Goal: Information Seeking & Learning: Find contact information

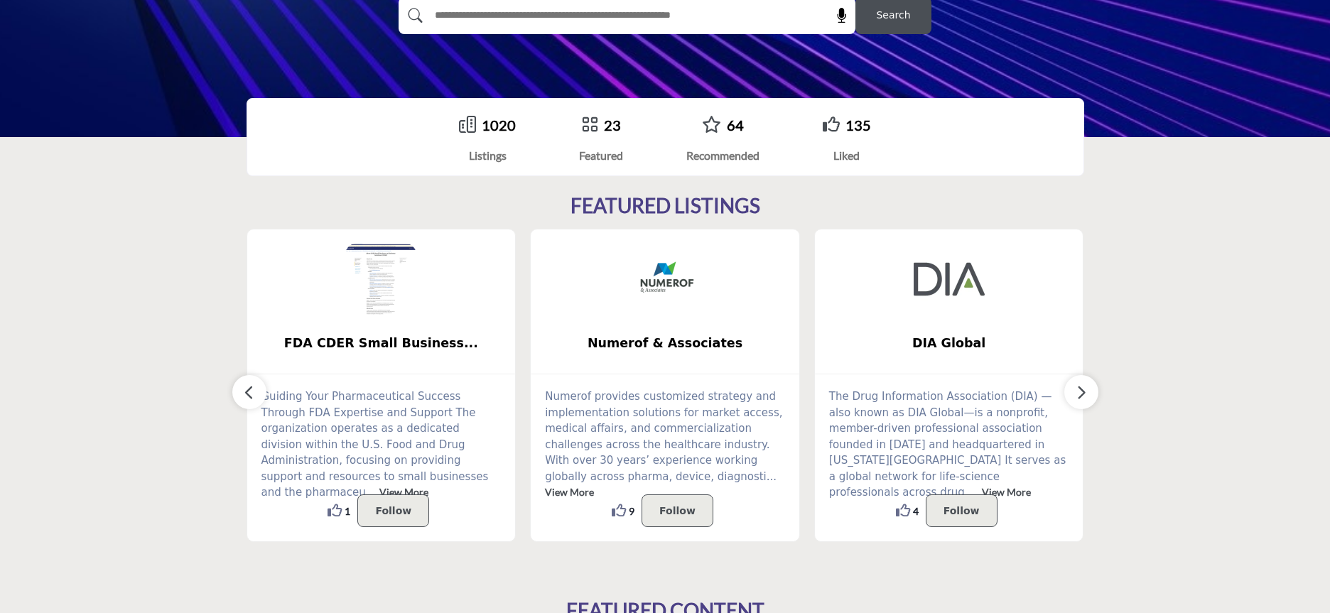
scroll to position [256, 0]
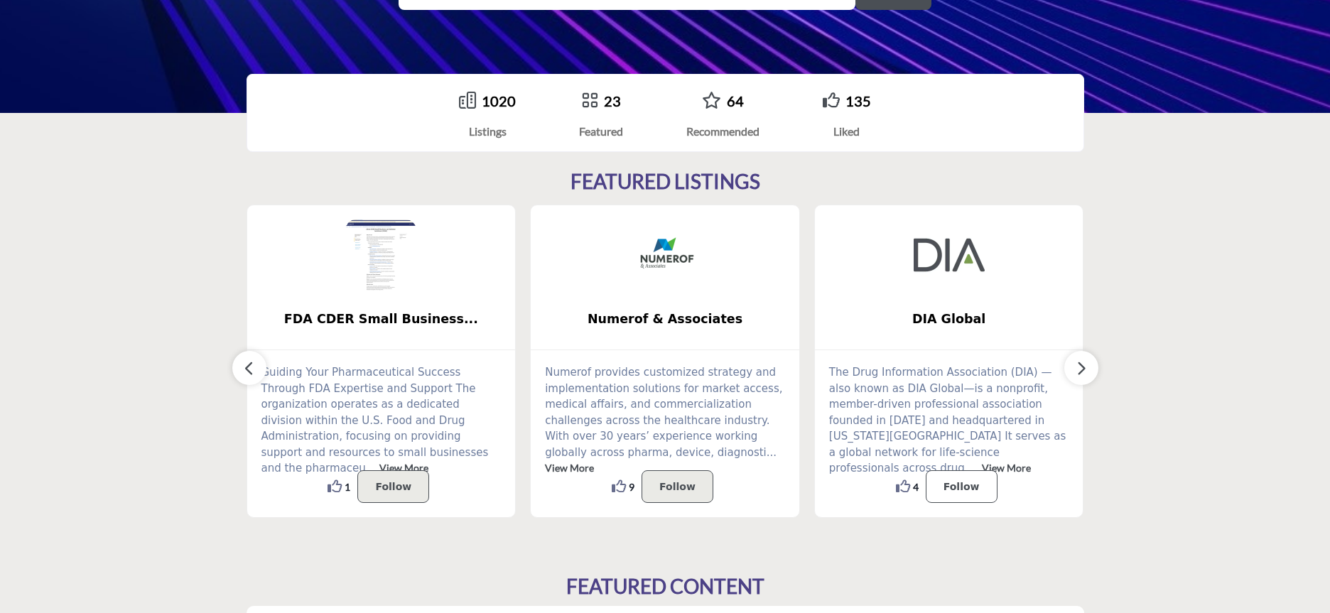
click at [956, 484] on p "Follow" at bounding box center [961, 486] width 36 height 17
click at [958, 482] on p "Follow" at bounding box center [961, 486] width 36 height 17
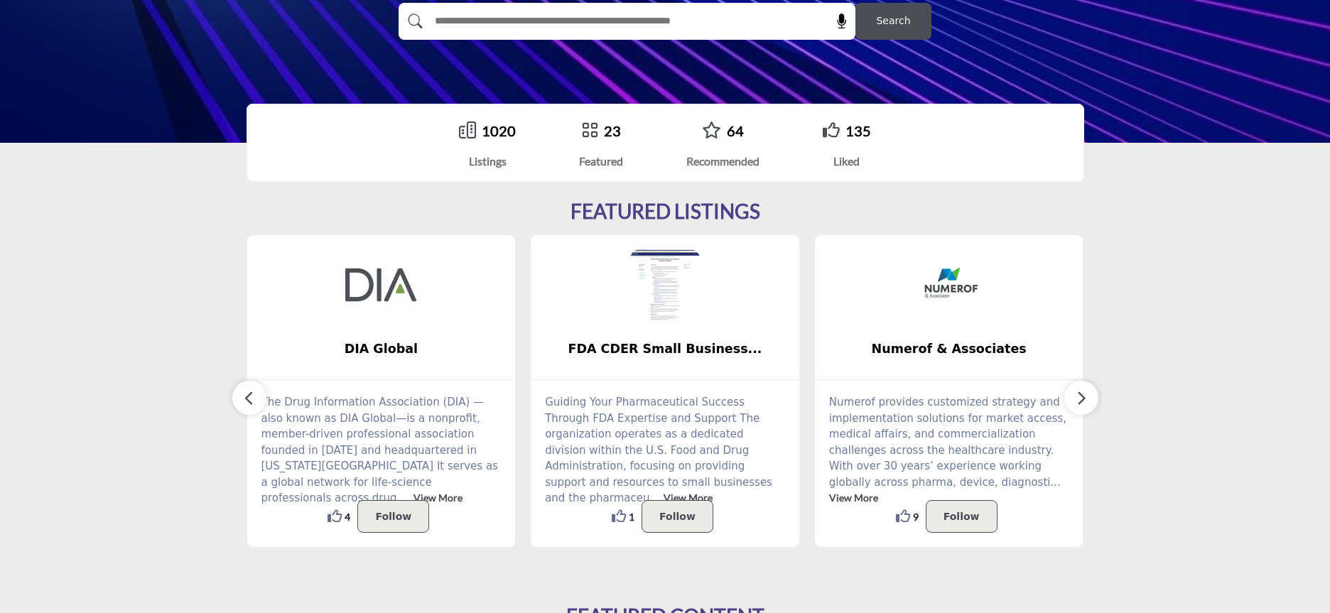
scroll to position [220, 0]
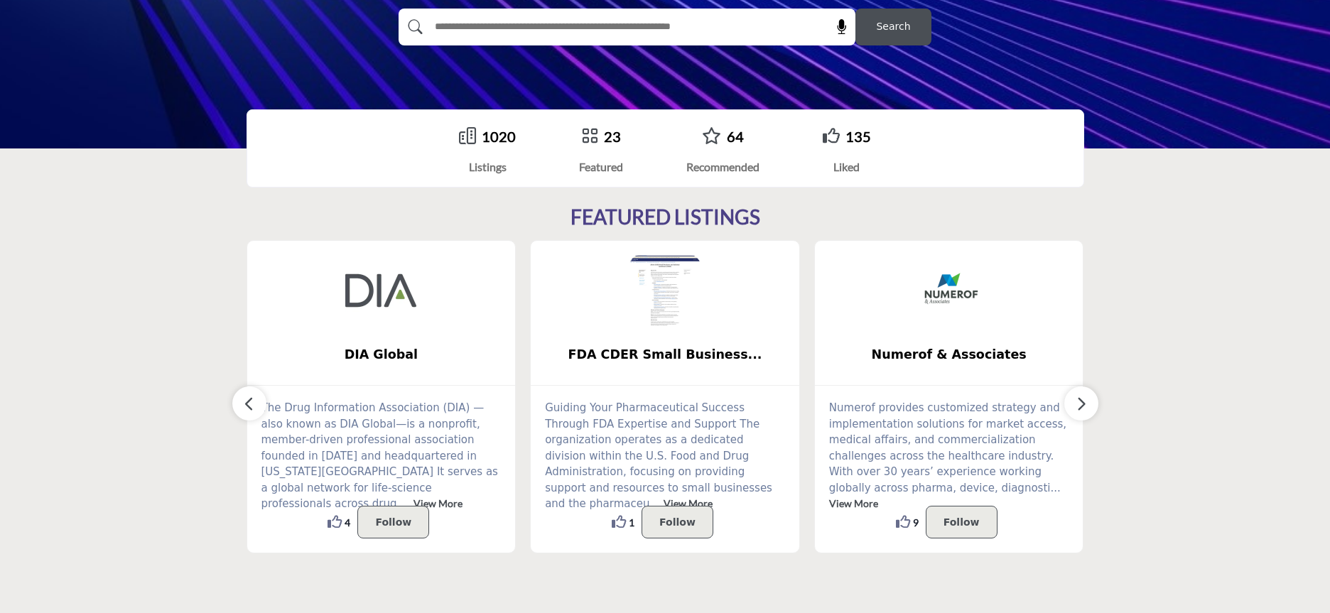
click at [494, 138] on link "1020" at bounding box center [499, 136] width 34 height 17
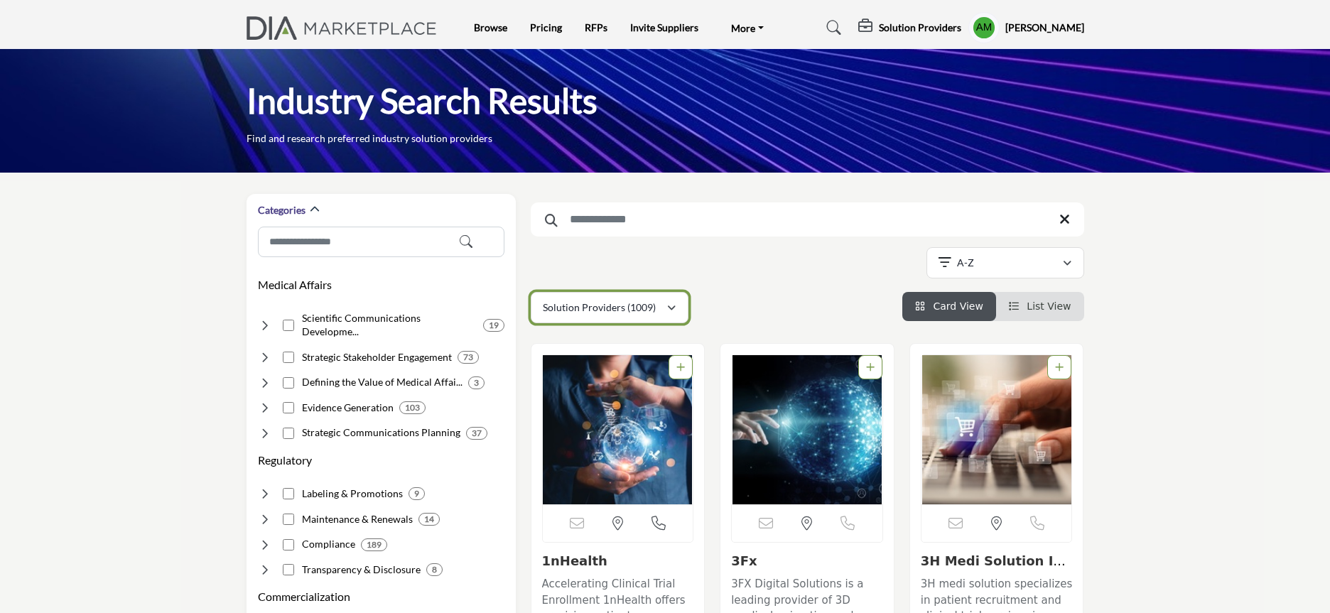
click at [670, 308] on icon "button" at bounding box center [671, 308] width 9 height 10
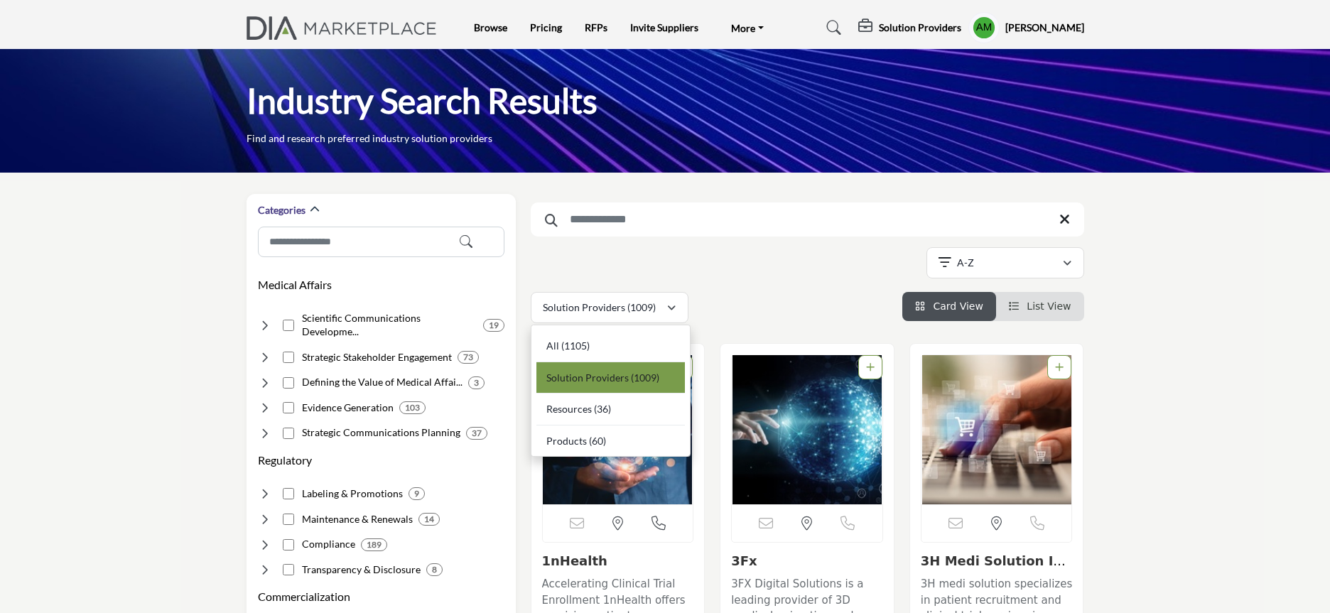
click at [593, 374] on span "Solution Providers" at bounding box center [587, 377] width 82 height 12
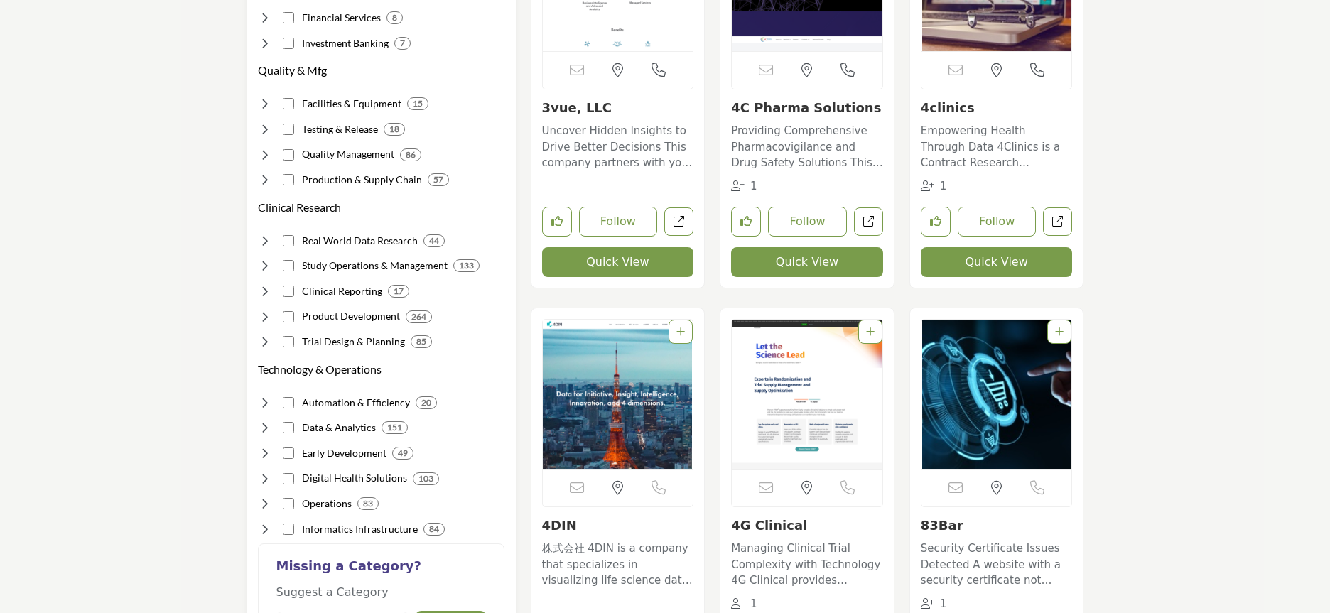
scroll to position [869, 0]
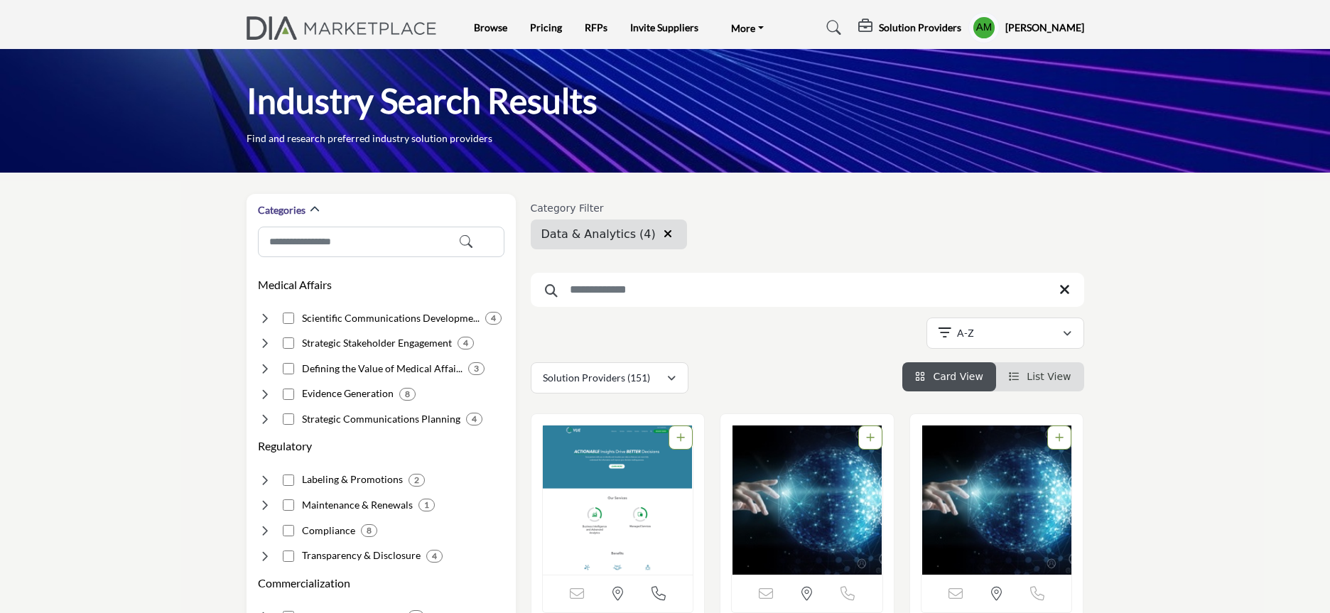
click at [604, 234] on span "Data & Analytics (4)" at bounding box center [598, 233] width 114 height 13
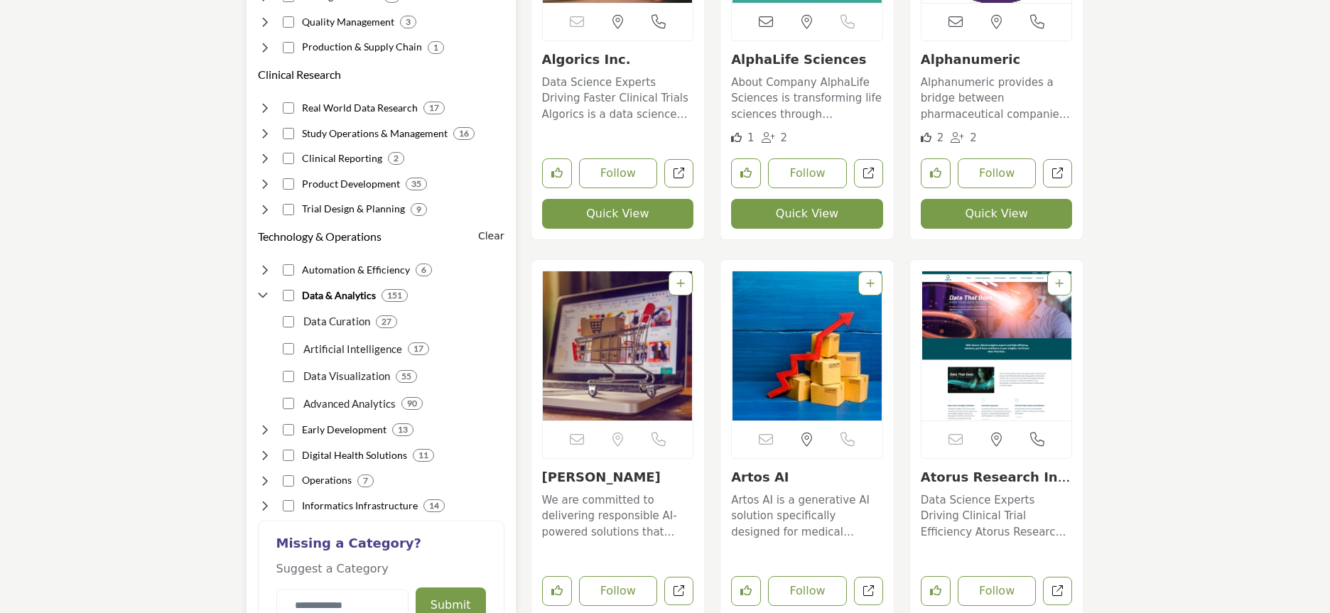
scroll to position [985, 0]
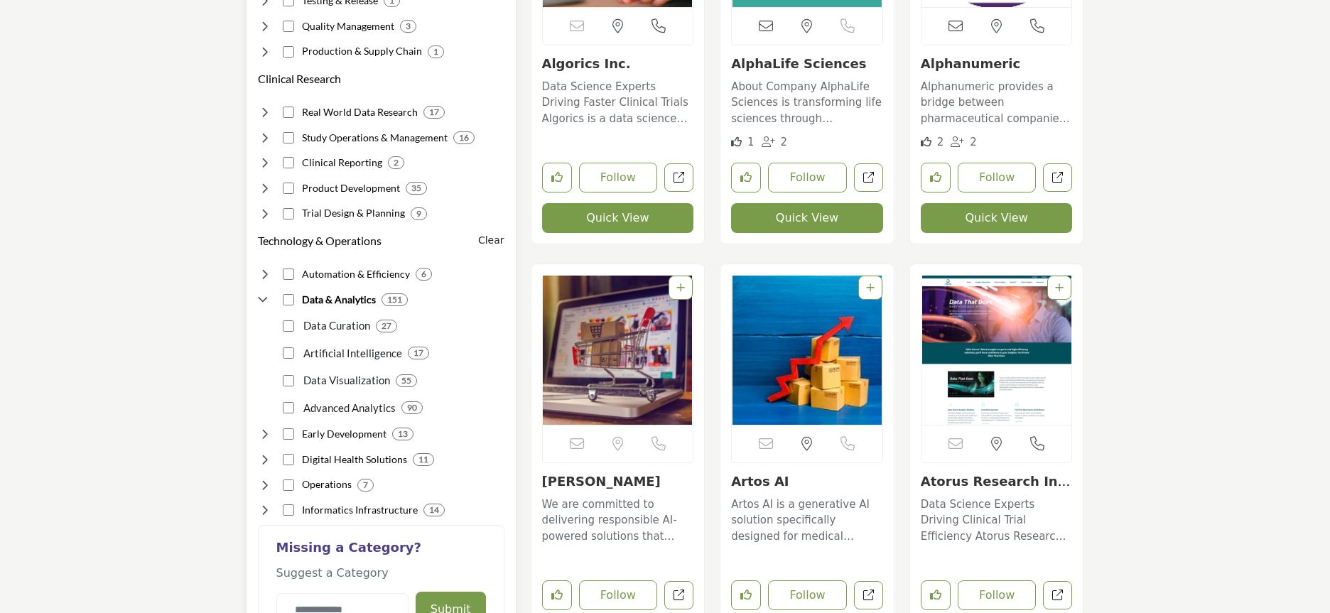
click at [266, 432] on icon at bounding box center [265, 434] width 14 height 14
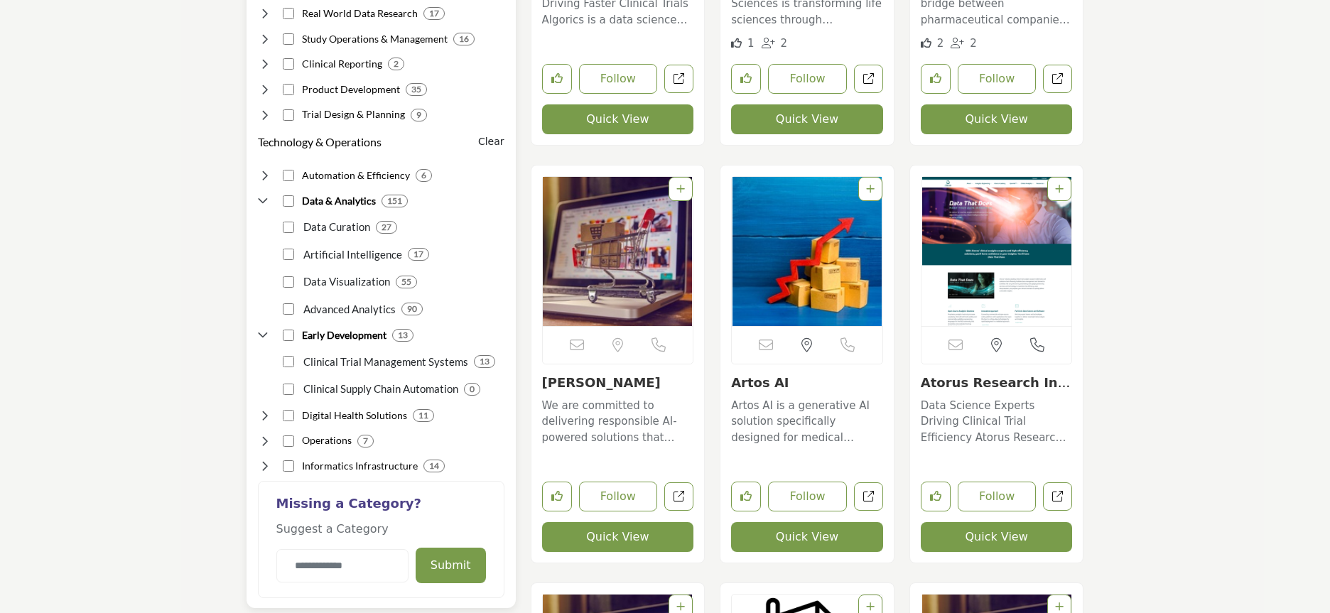
scroll to position [1102, 0]
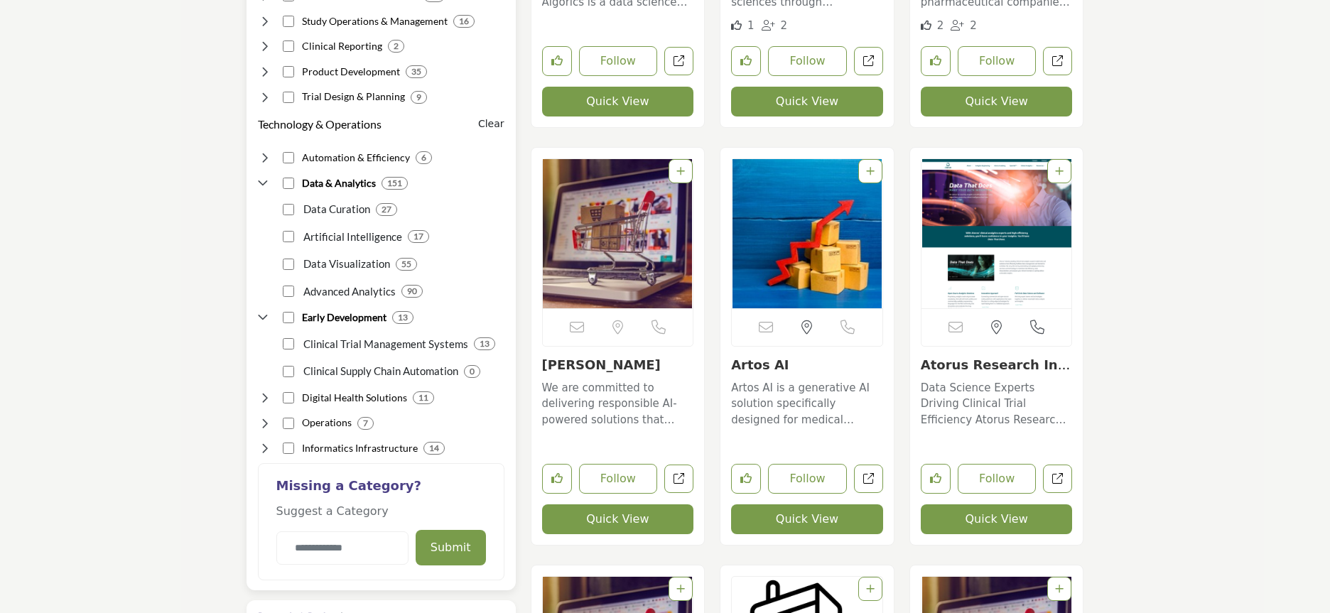
click at [264, 449] on icon at bounding box center [265, 448] width 14 height 14
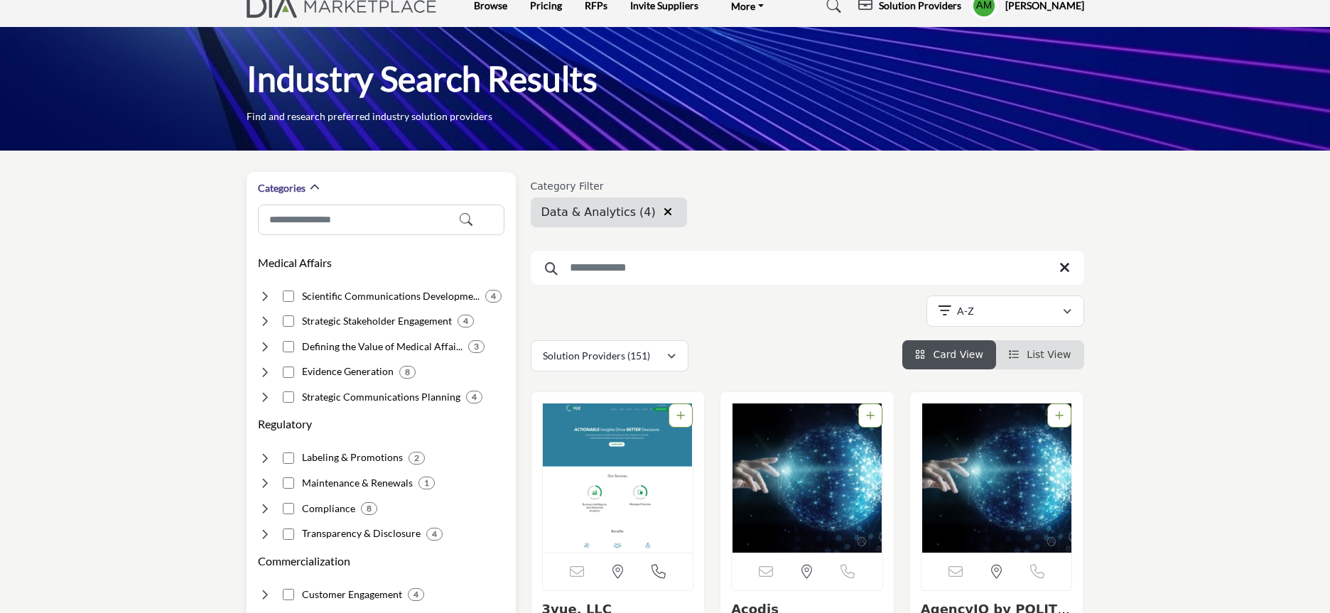
scroll to position [0, 0]
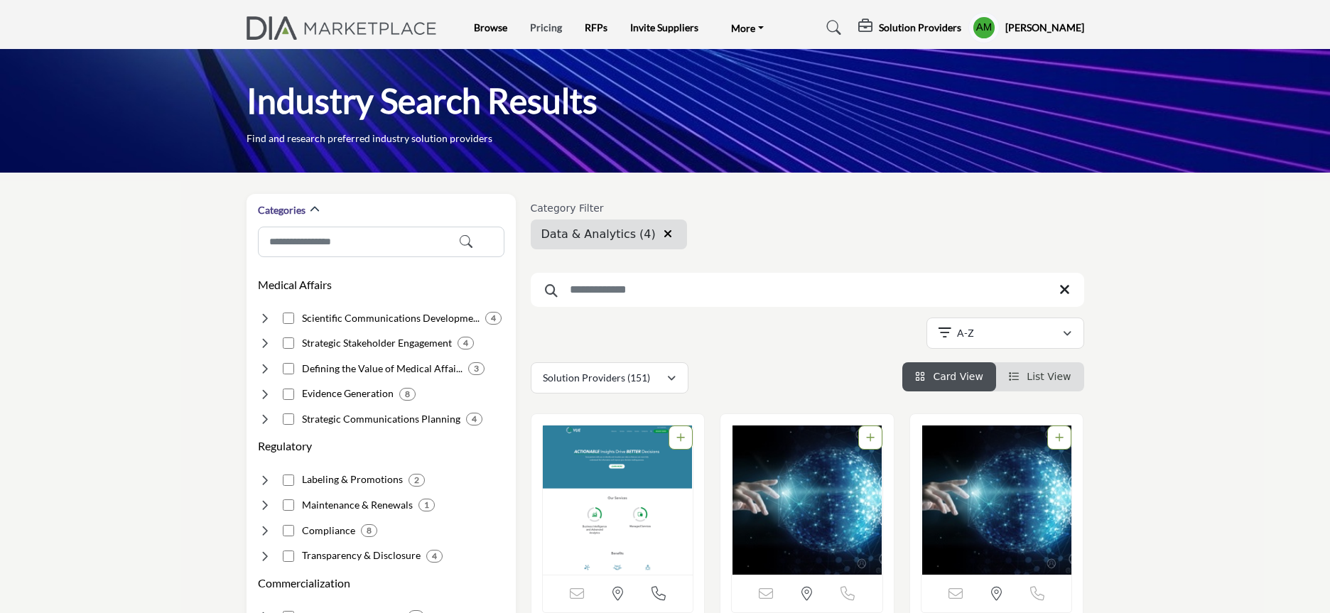
click at [547, 30] on link "Pricing" at bounding box center [546, 27] width 32 height 12
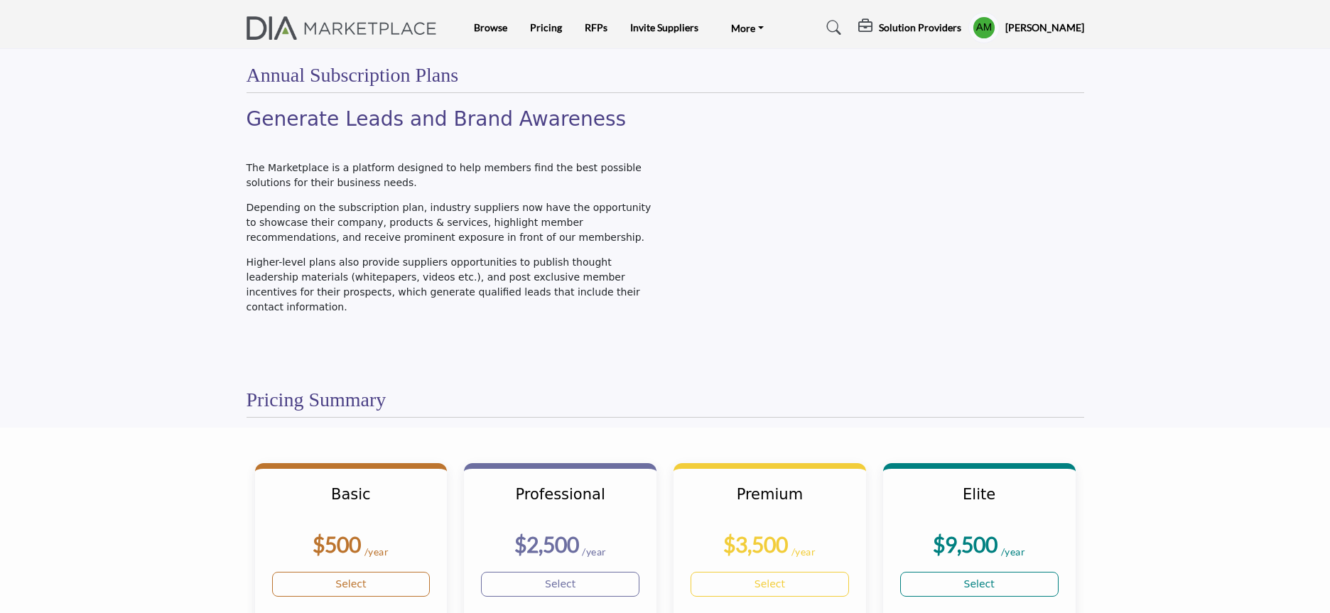
click at [273, 26] on img at bounding box center [345, 27] width 198 height 23
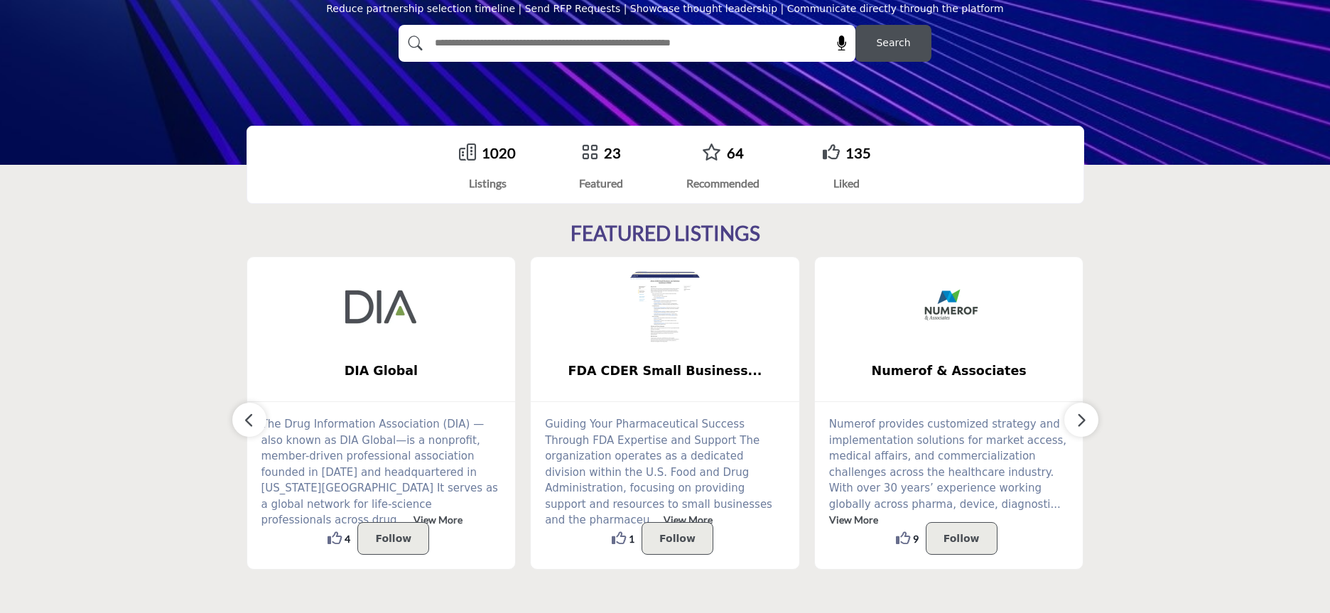
scroll to position [206, 0]
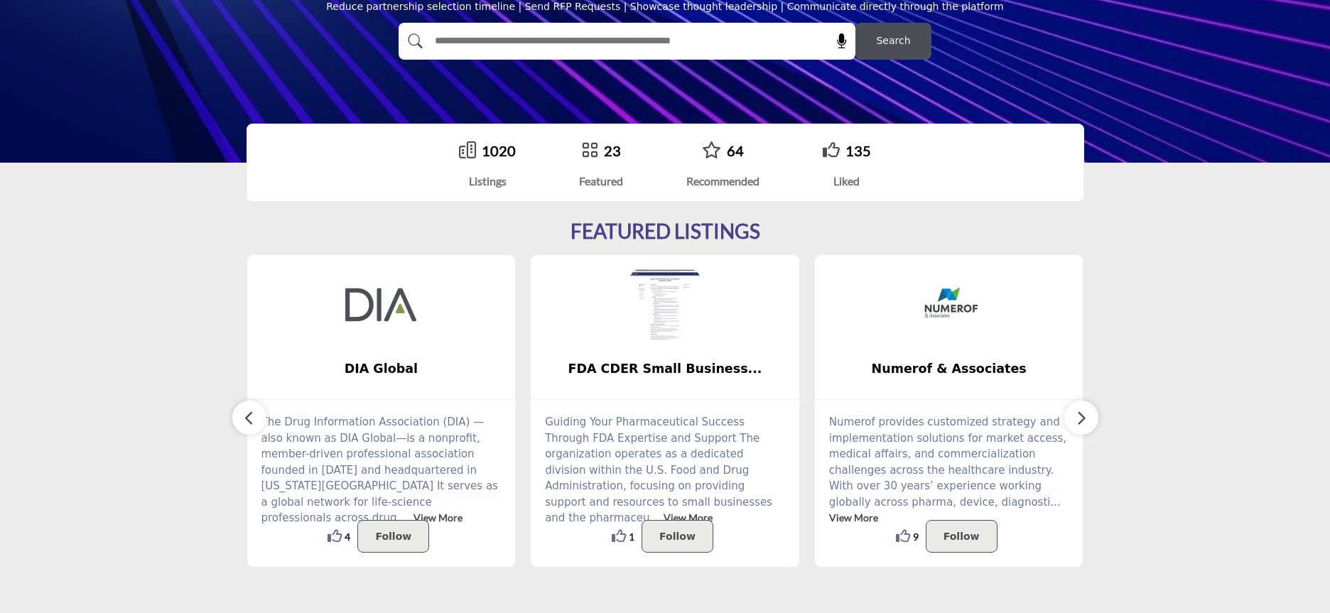
click at [413, 511] on link "View More" at bounding box center [437, 517] width 49 height 12
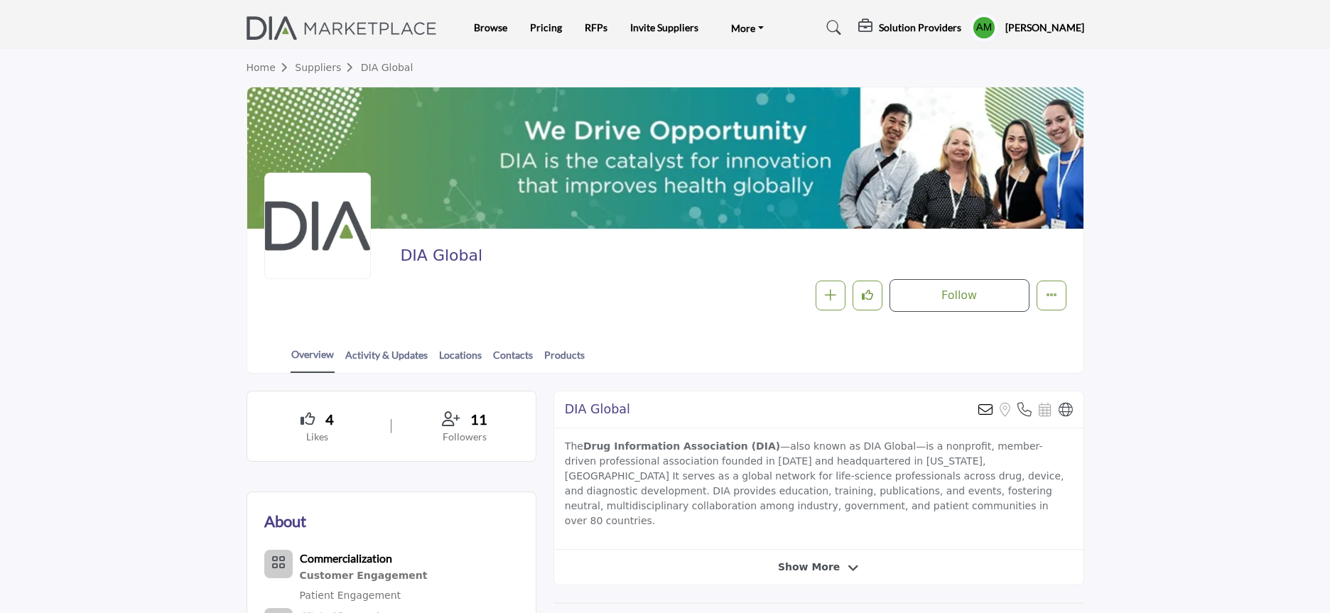
click at [818, 560] on span "Show More" at bounding box center [809, 567] width 62 height 15
click at [491, 31] on link "Browse" at bounding box center [490, 27] width 33 height 12
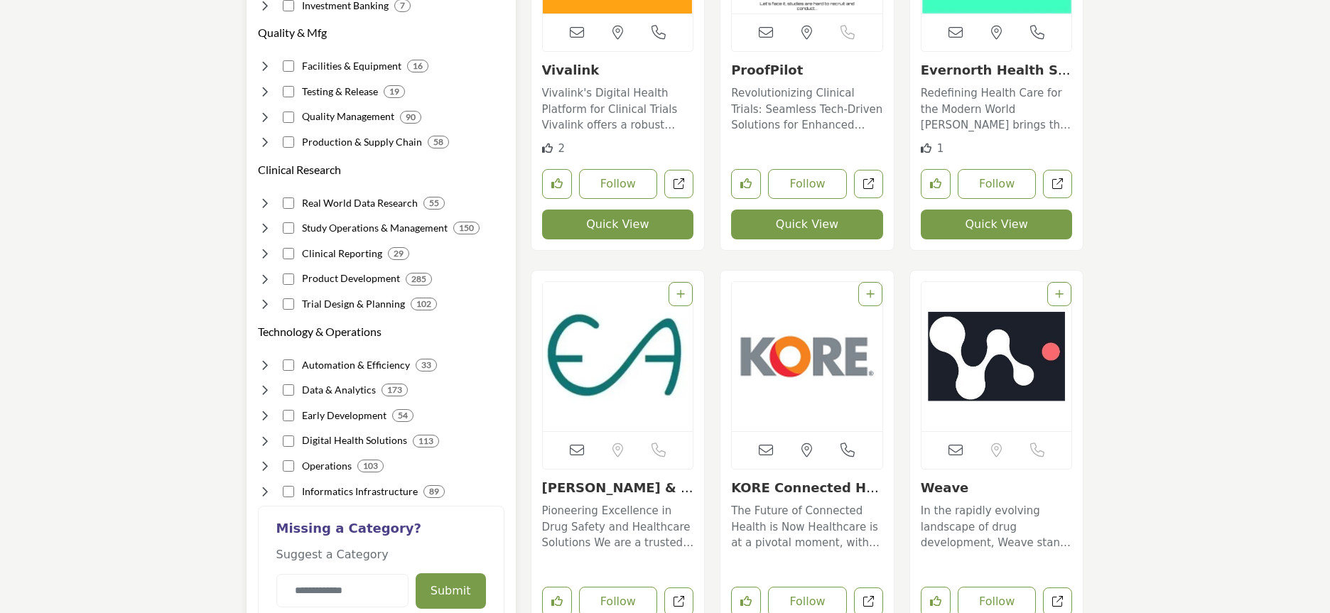
scroll to position [914, 0]
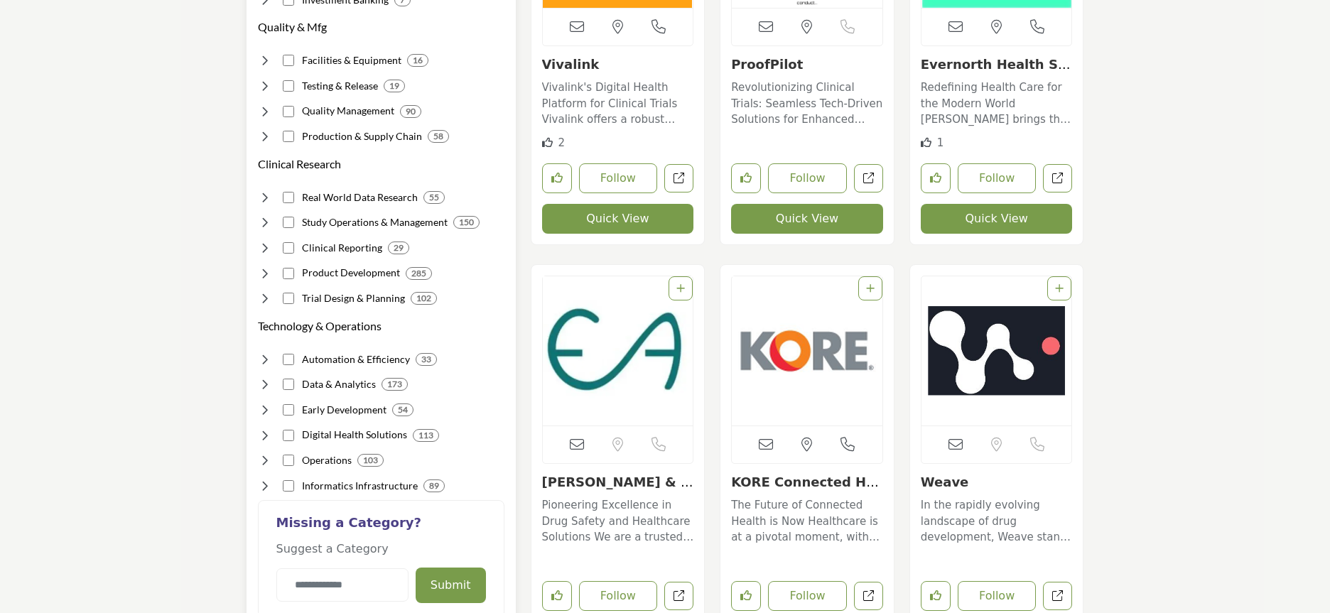
click at [265, 377] on icon at bounding box center [265, 384] width 14 height 14
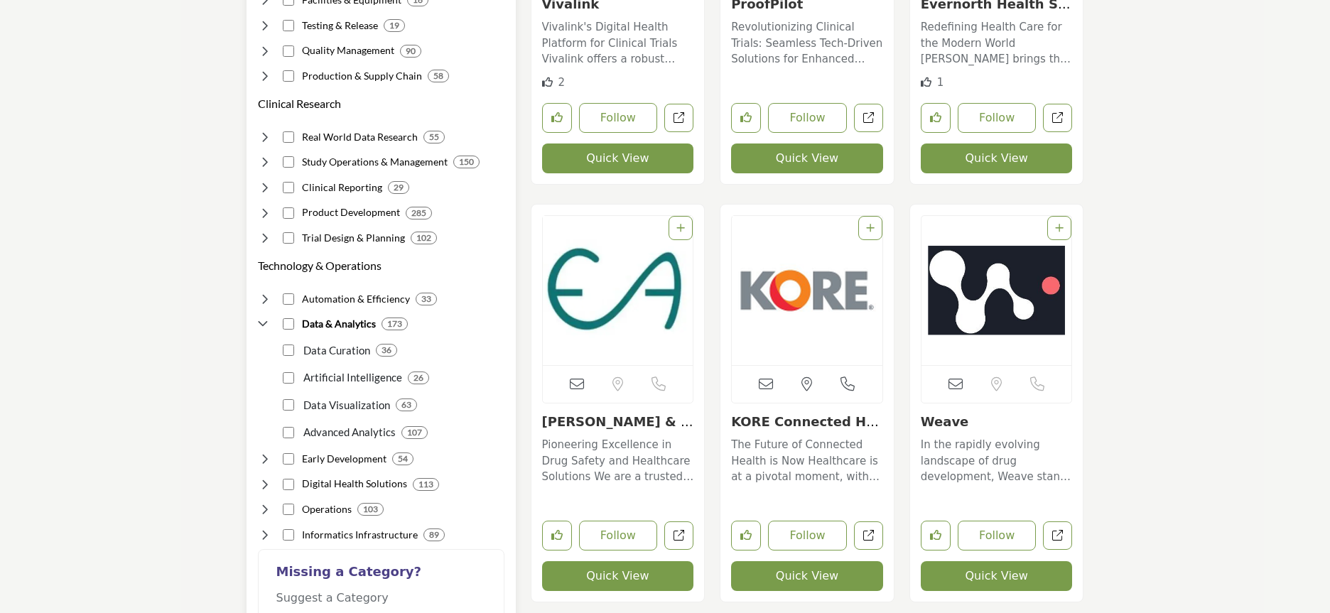
scroll to position [979, 0]
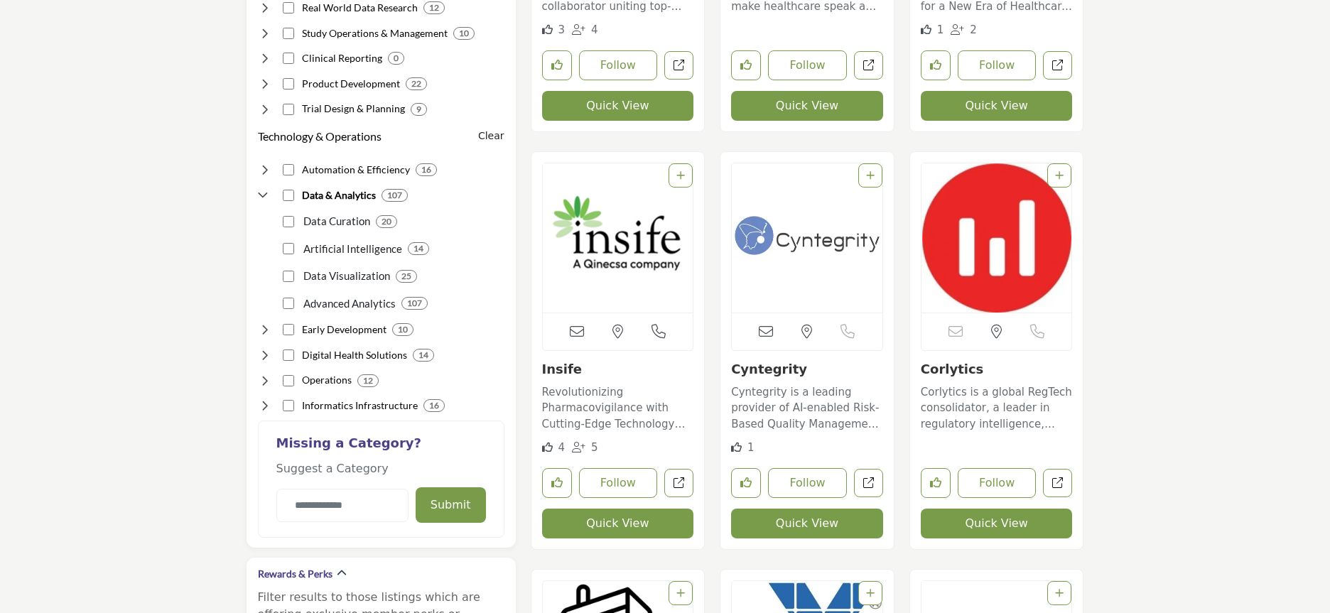
scroll to position [1089, 0]
click at [266, 329] on icon at bounding box center [265, 330] width 14 height 14
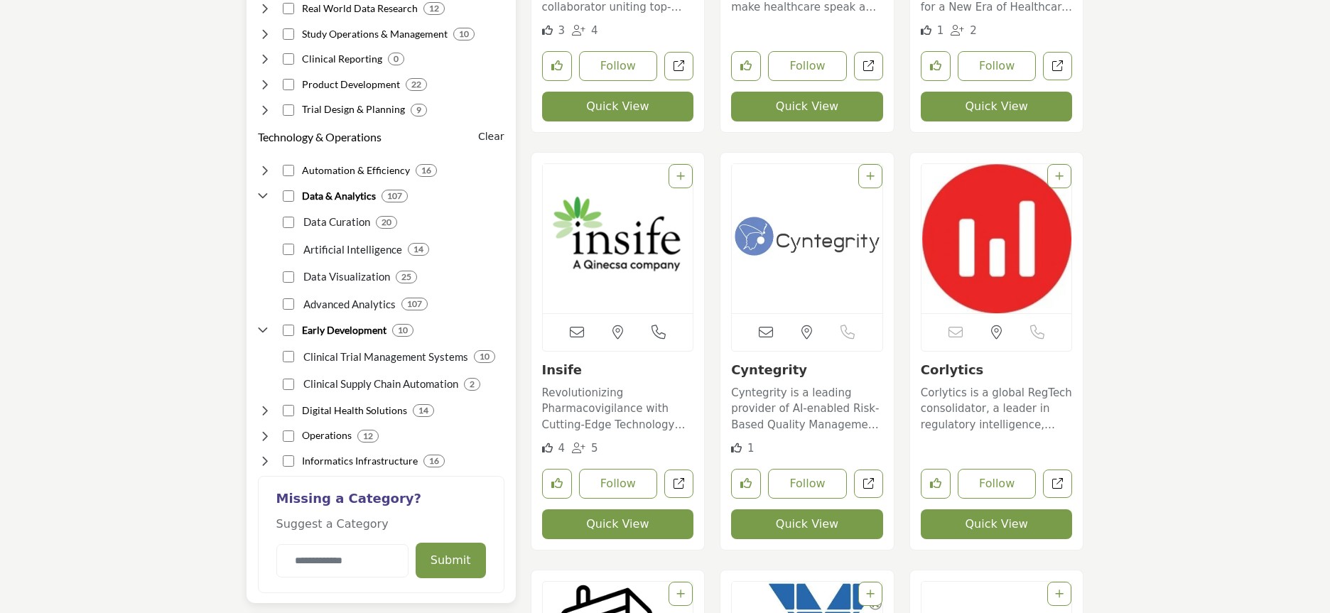
click at [268, 411] on icon at bounding box center [265, 410] width 14 height 14
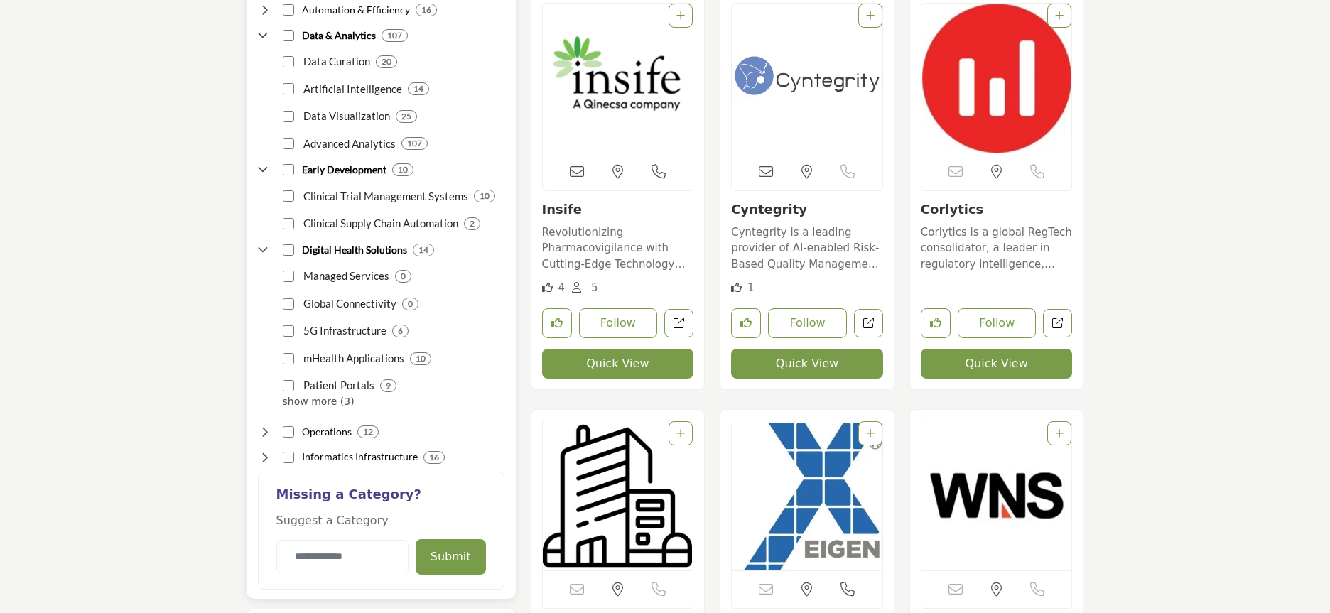
scroll to position [1250, 0]
click at [267, 455] on icon at bounding box center [265, 457] width 14 height 14
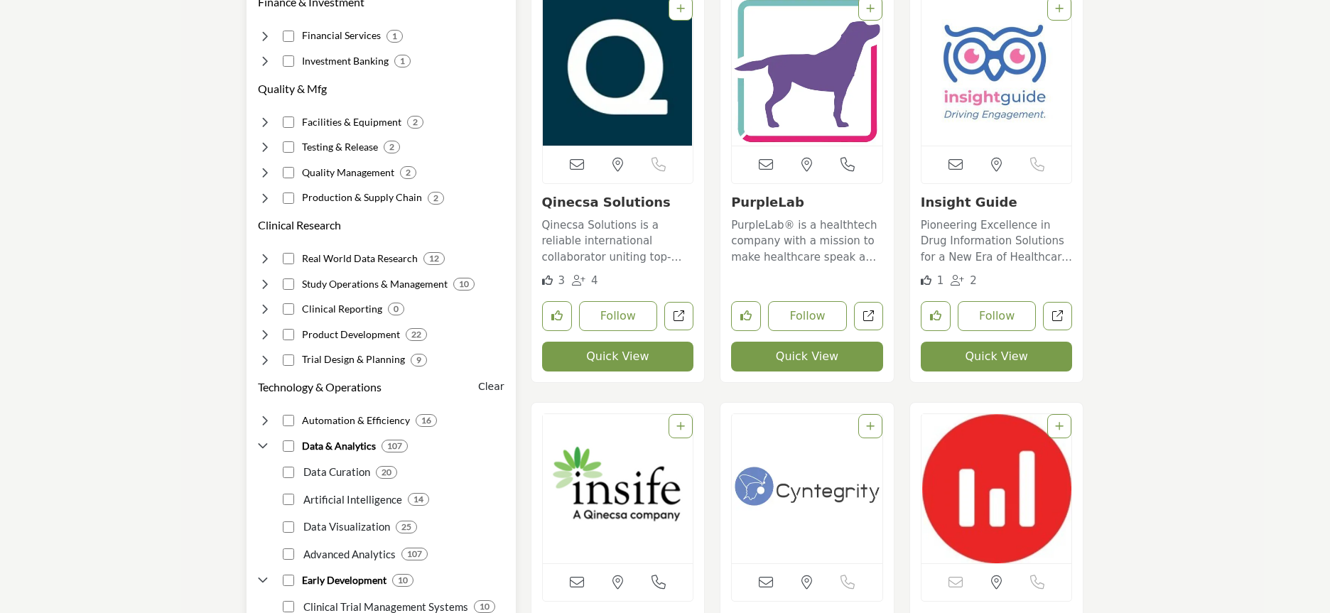
scroll to position [835, 0]
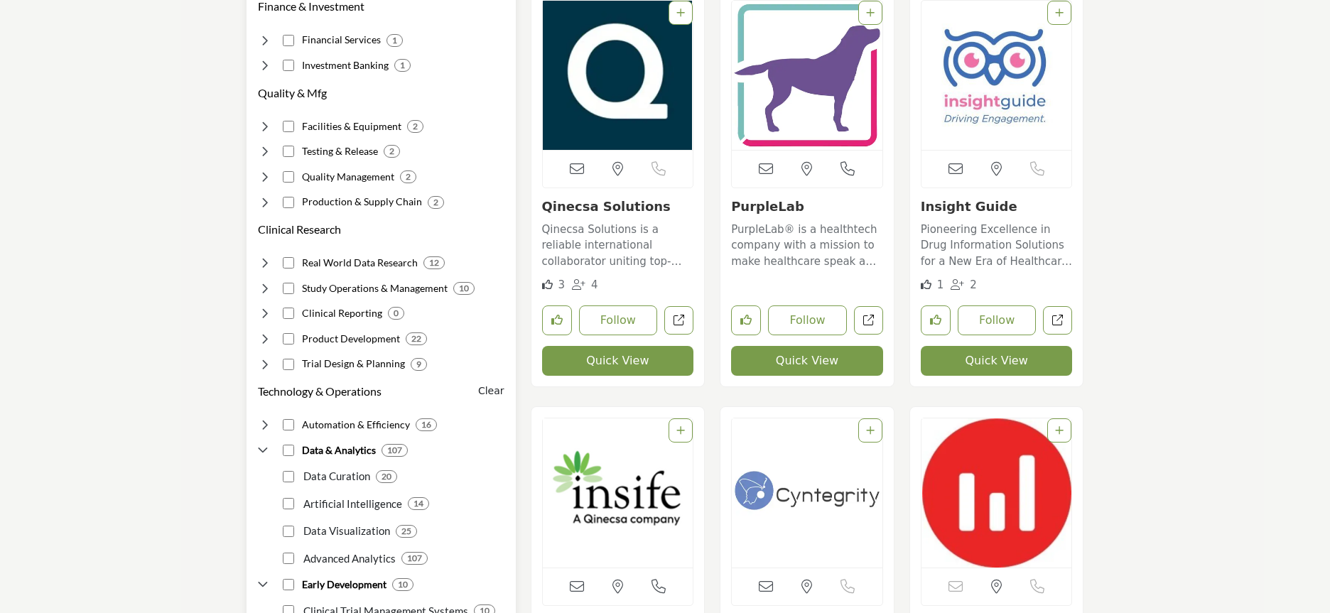
click at [265, 342] on icon at bounding box center [265, 339] width 14 height 14
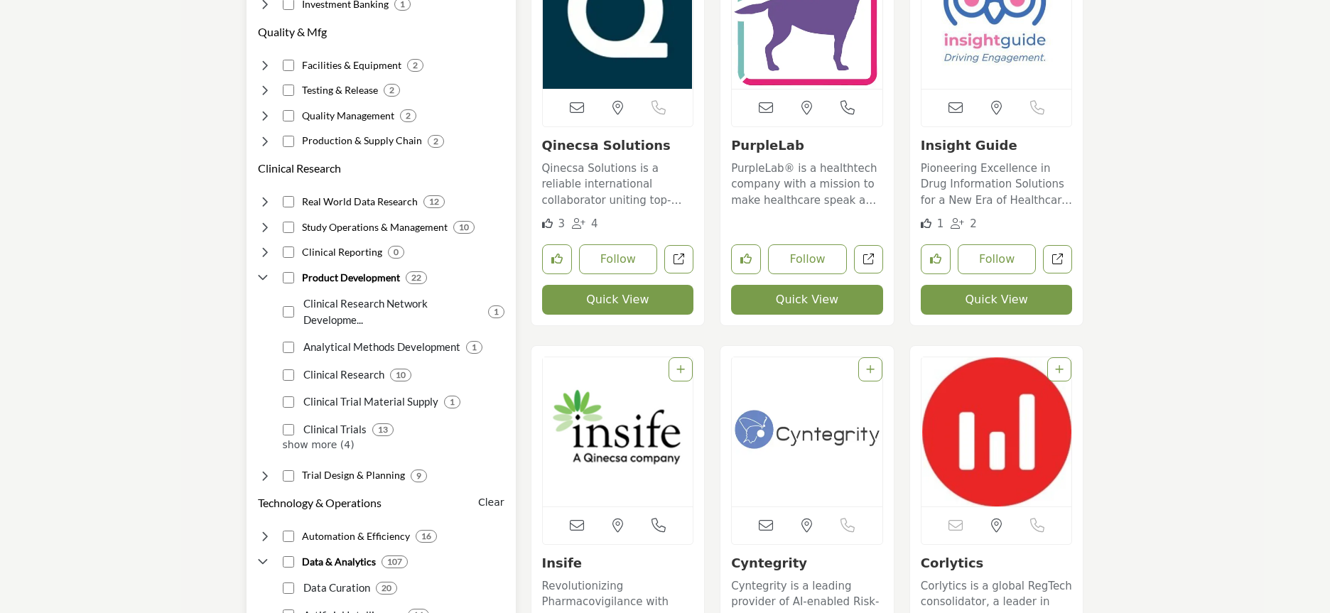
scroll to position [922, 0]
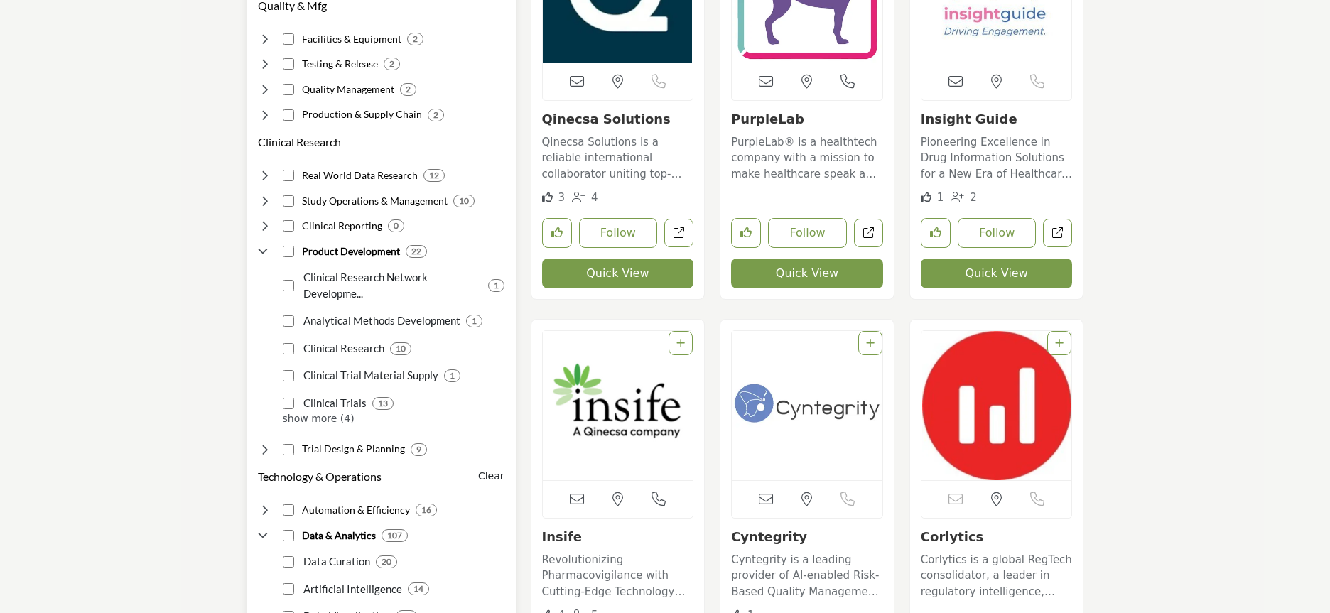
click at [266, 178] on icon at bounding box center [265, 175] width 14 height 14
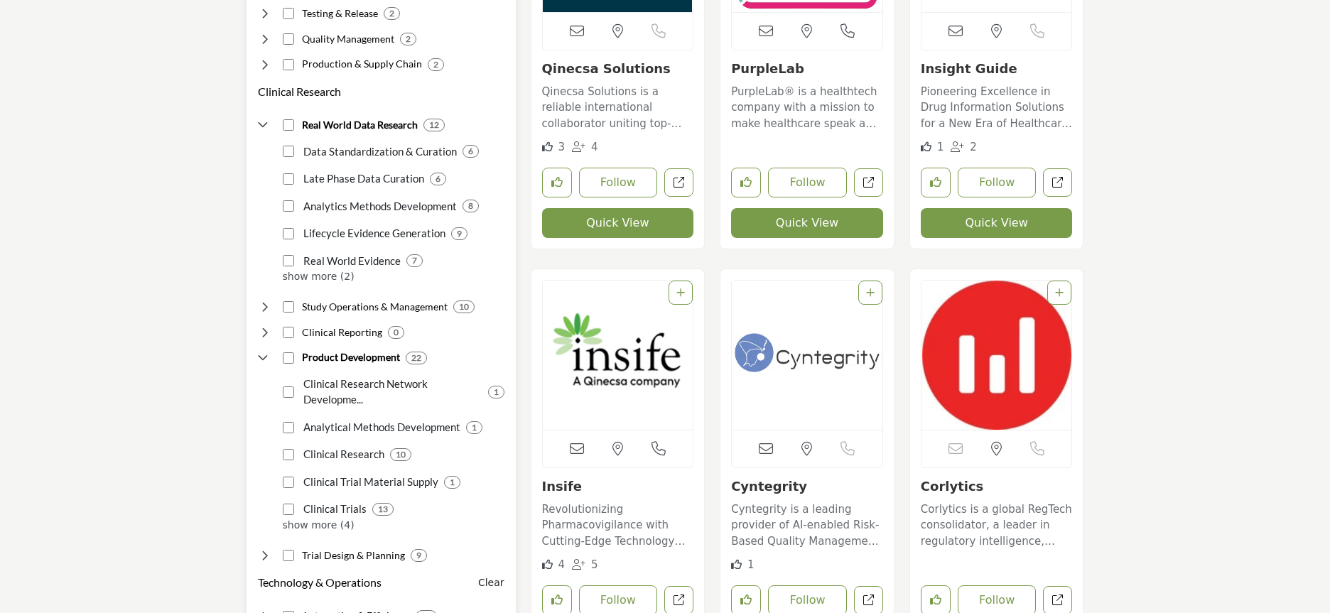
scroll to position [989, 0]
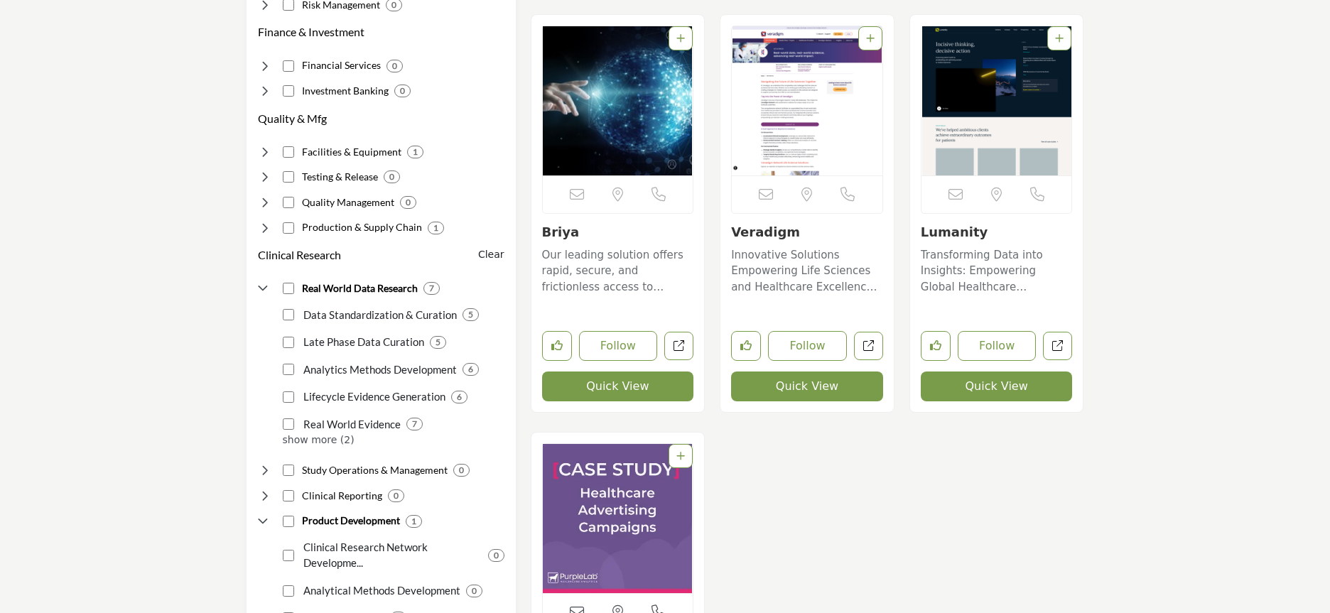
scroll to position [813, 0]
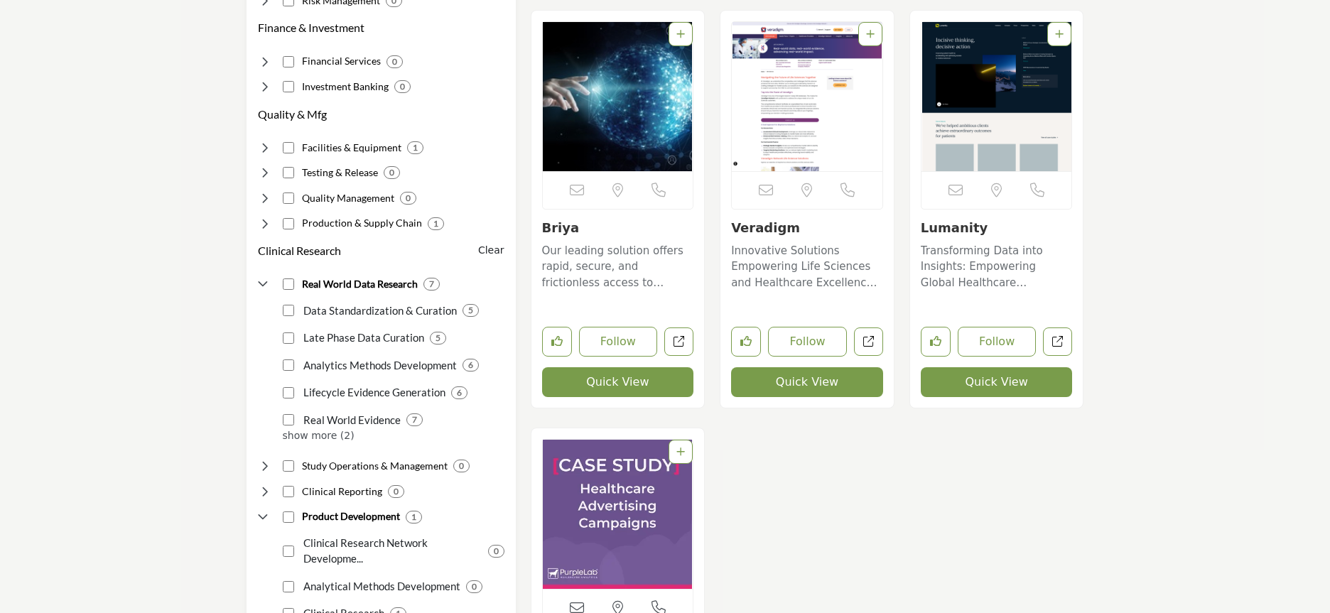
click at [820, 277] on p "Innovative Solutions Empowering Life Sciences and Healthcare Excellence In an e…" at bounding box center [807, 267] width 152 height 48
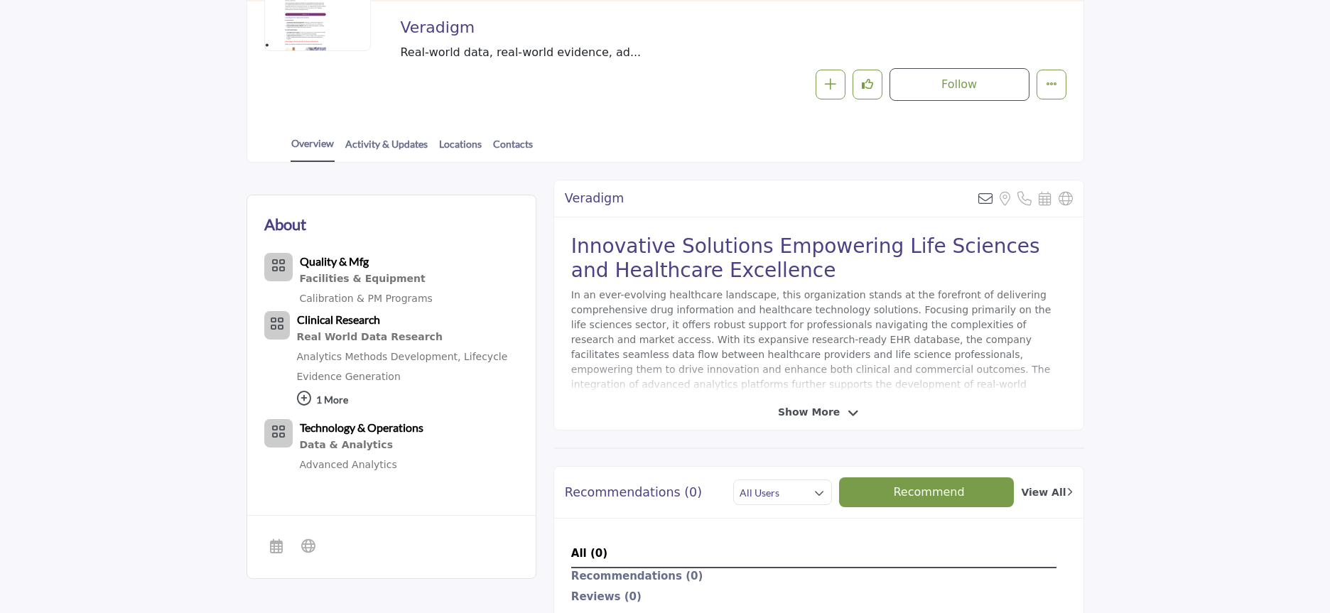
scroll to position [231, 0]
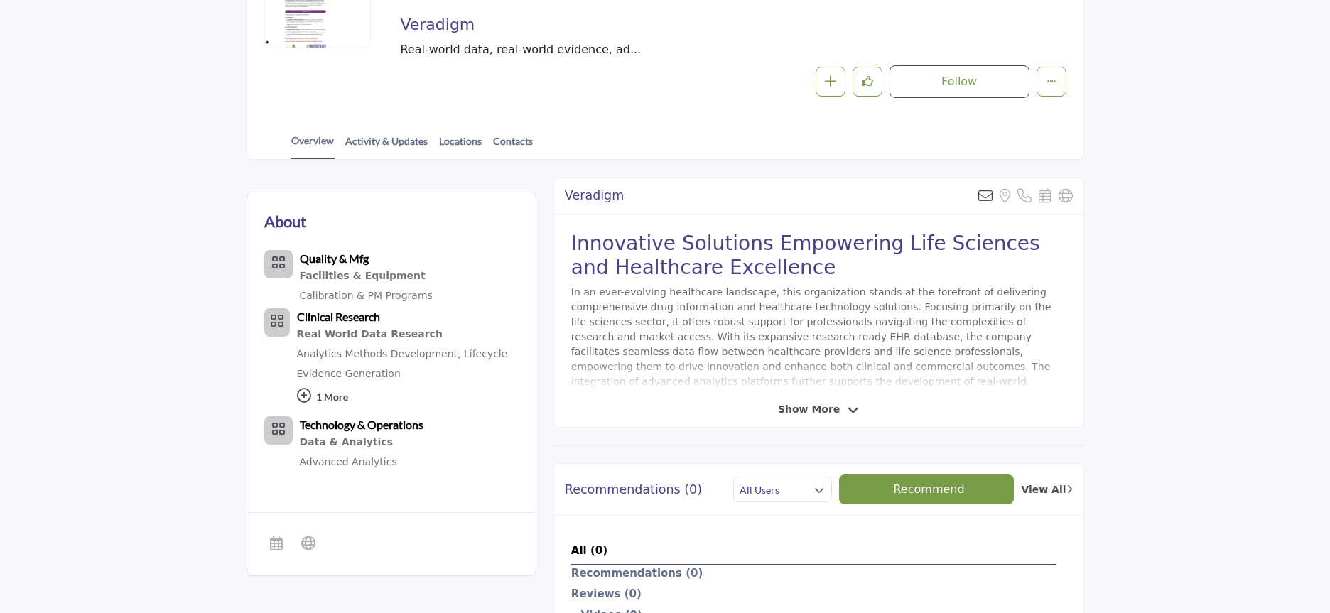
click at [821, 415] on span "Show More" at bounding box center [809, 409] width 62 height 15
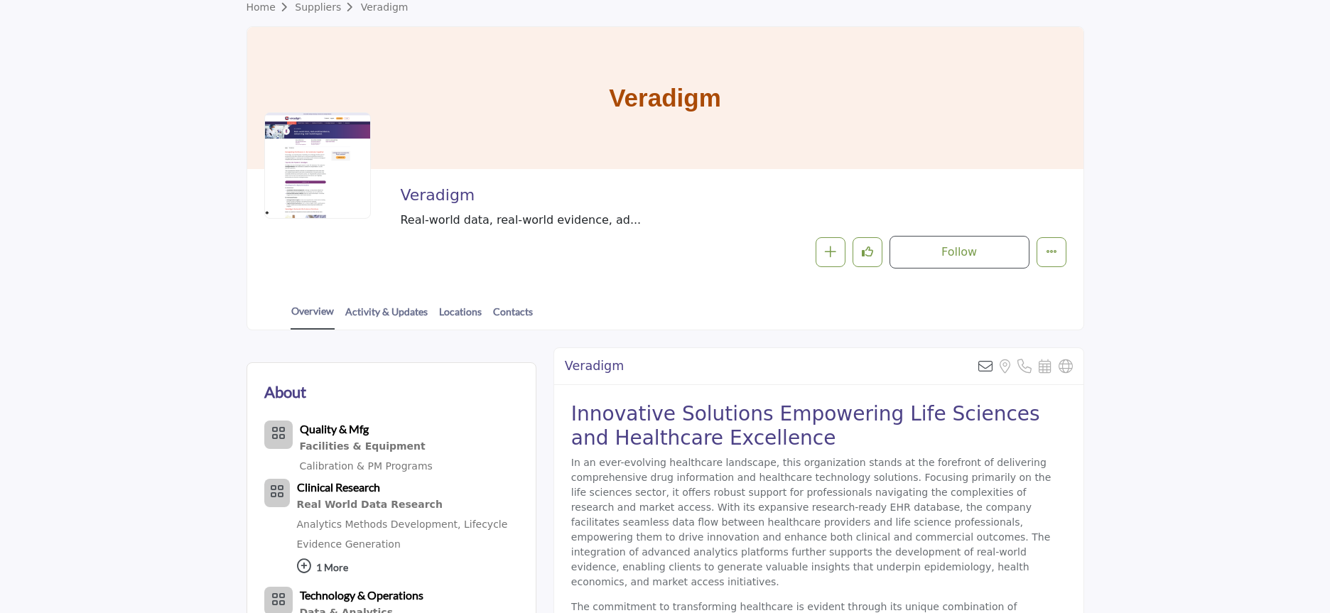
scroll to position [0, 0]
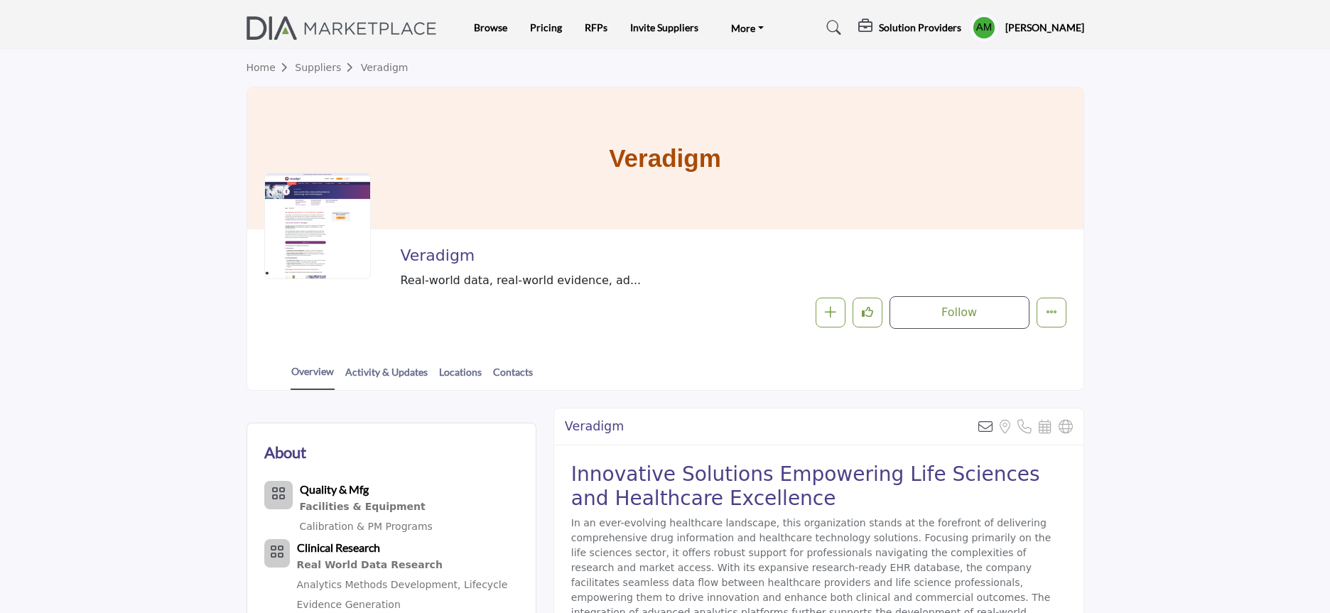
click at [317, 70] on link "Suppliers" at bounding box center [327, 67] width 65 height 11
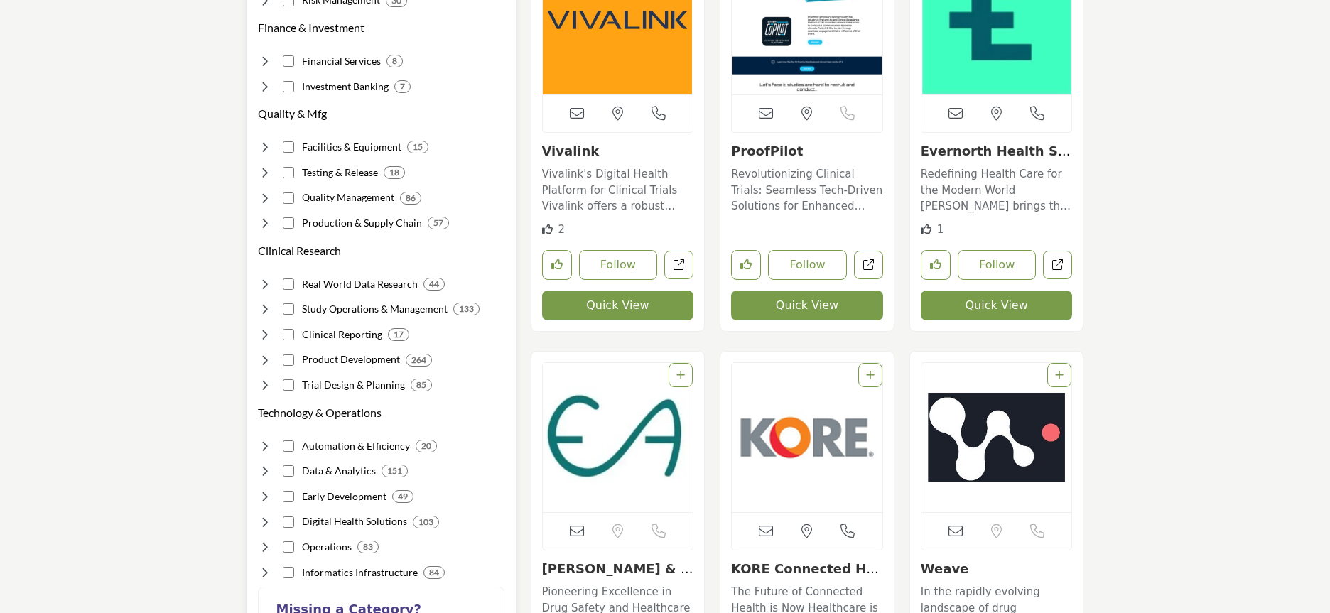
scroll to position [829, 0]
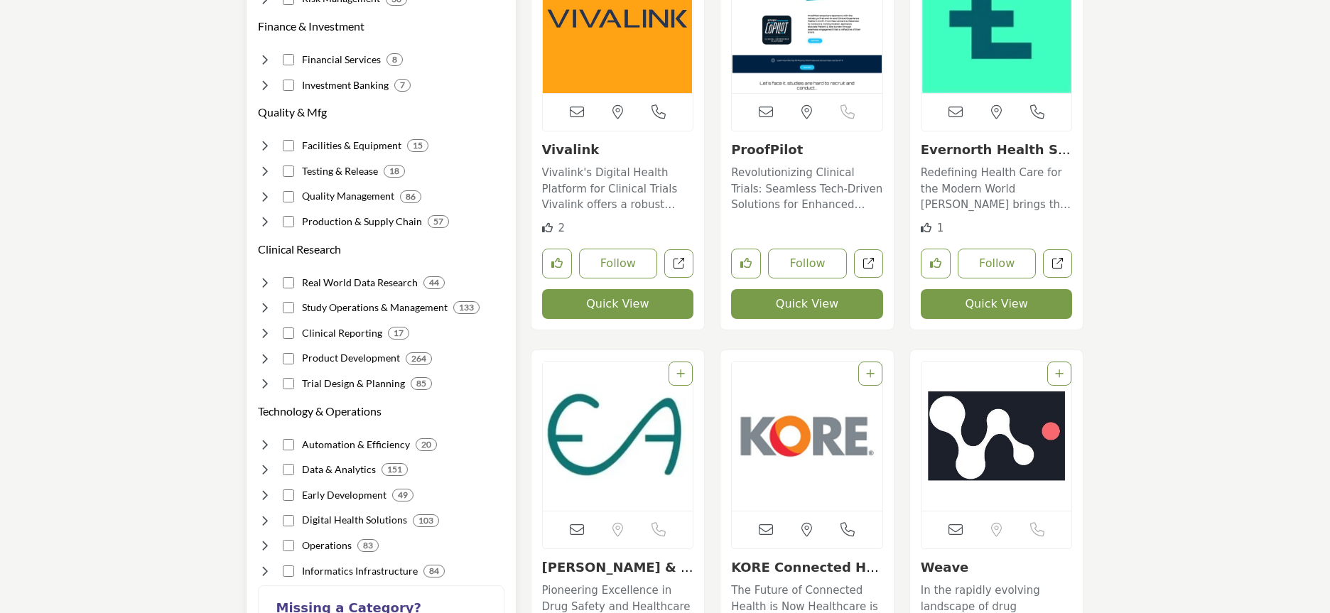
click at [265, 276] on icon at bounding box center [265, 283] width 14 height 14
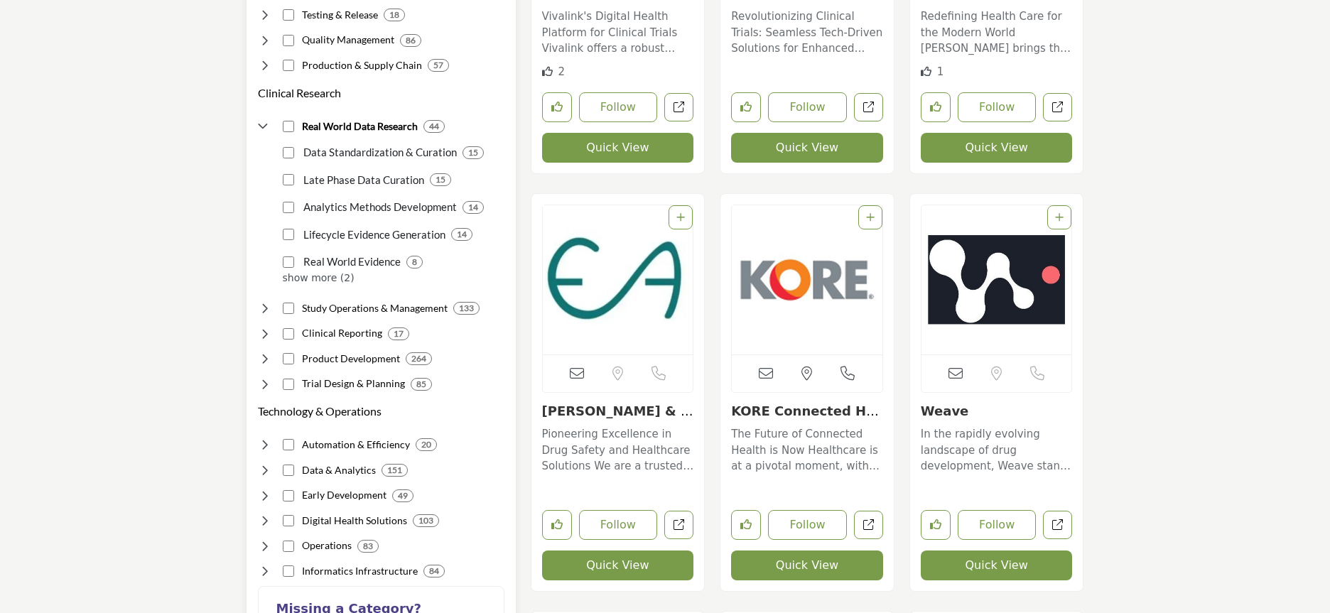
scroll to position [989, 0]
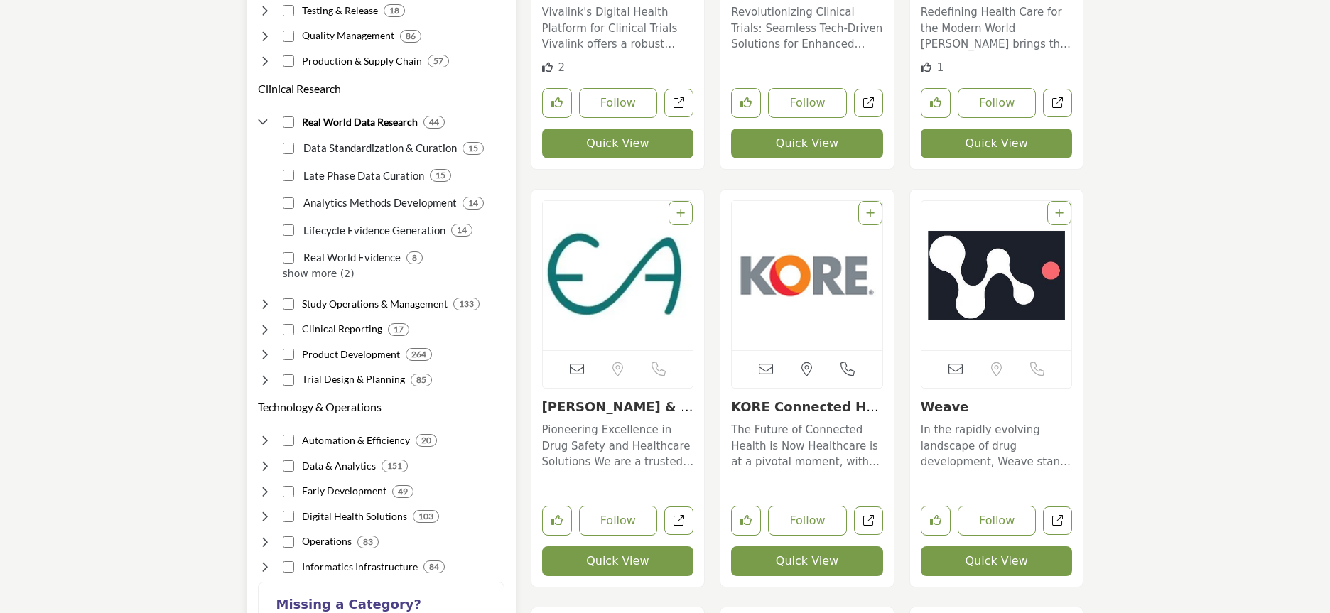
click at [266, 459] on icon at bounding box center [265, 466] width 14 height 14
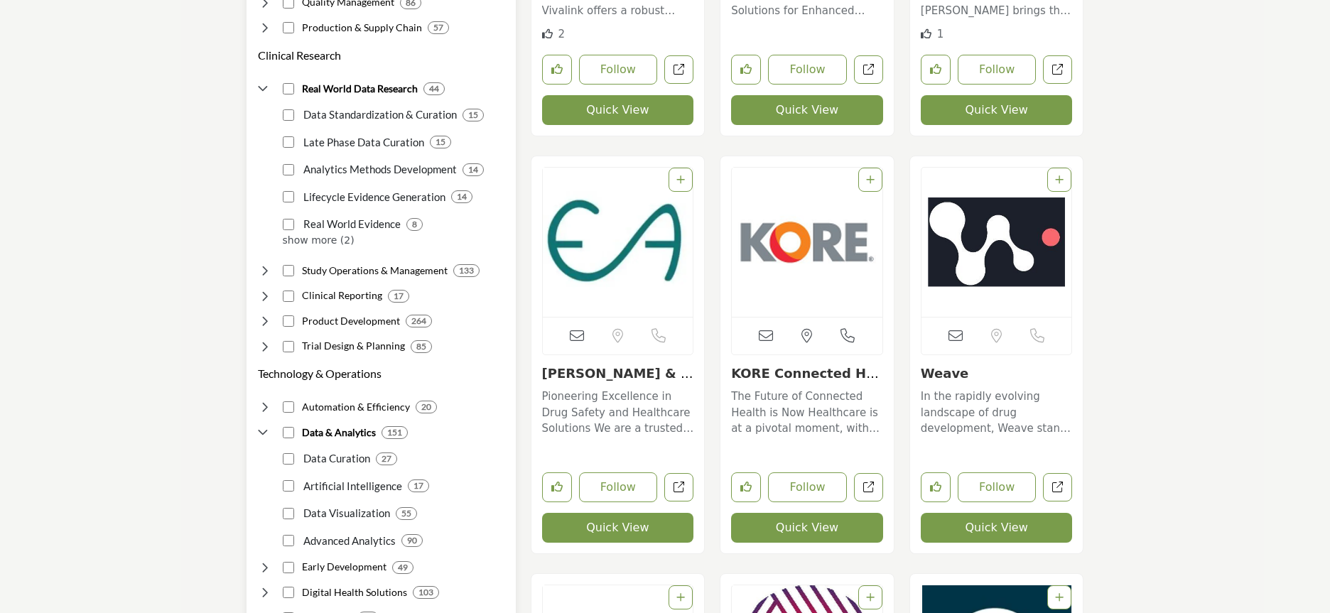
scroll to position [1021, 0]
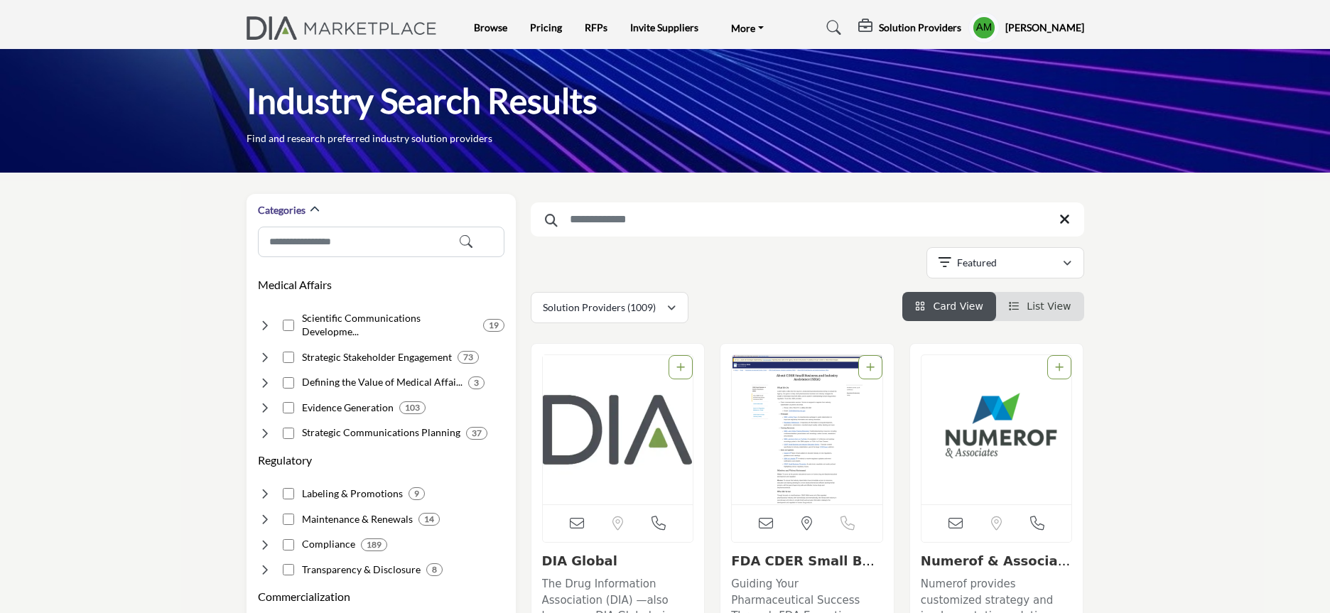
click at [316, 31] on img at bounding box center [345, 27] width 198 height 23
click at [320, 29] on img at bounding box center [345, 27] width 198 height 23
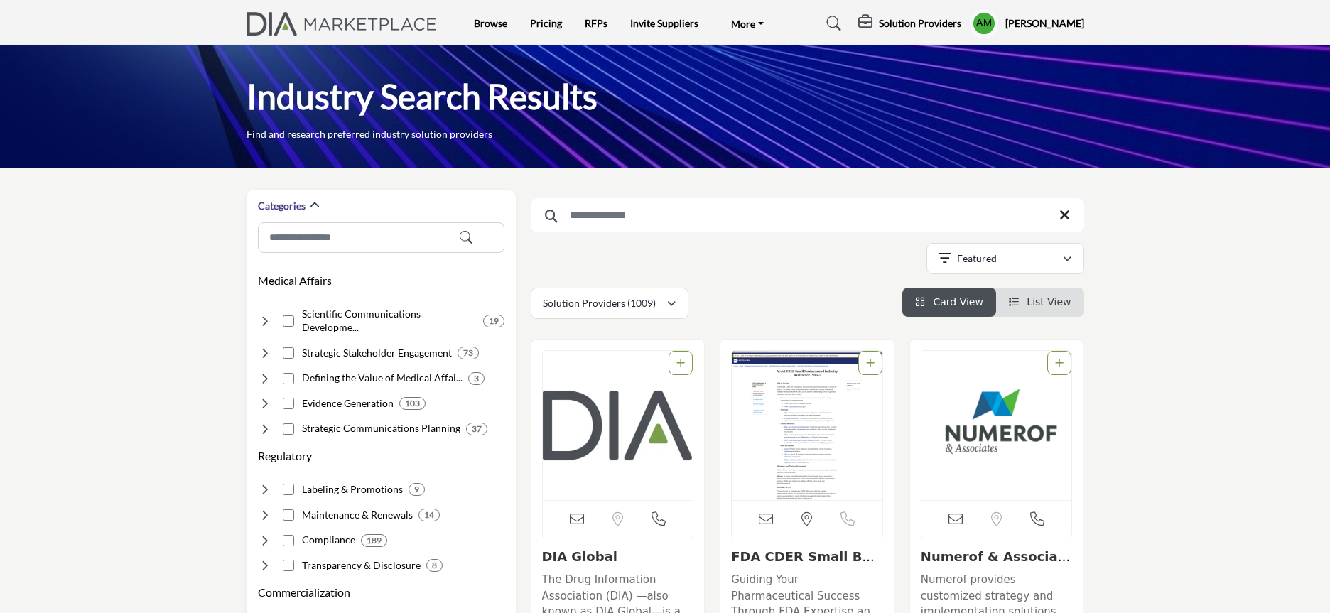
scroll to position [6, 0]
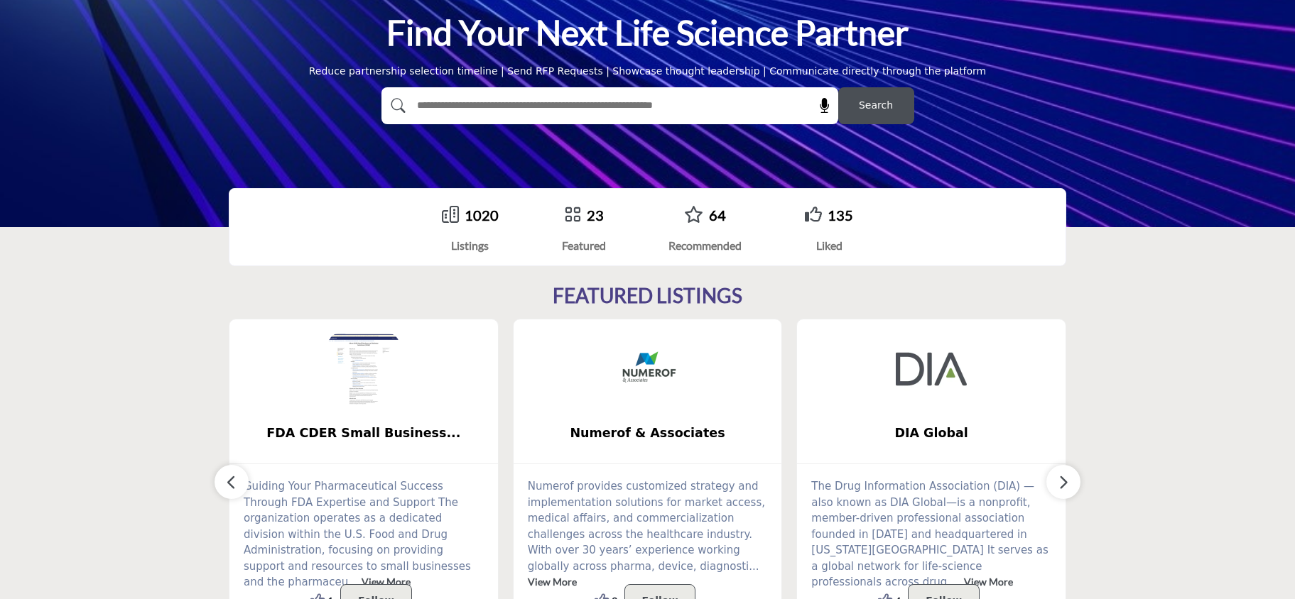
scroll to position [139, 0]
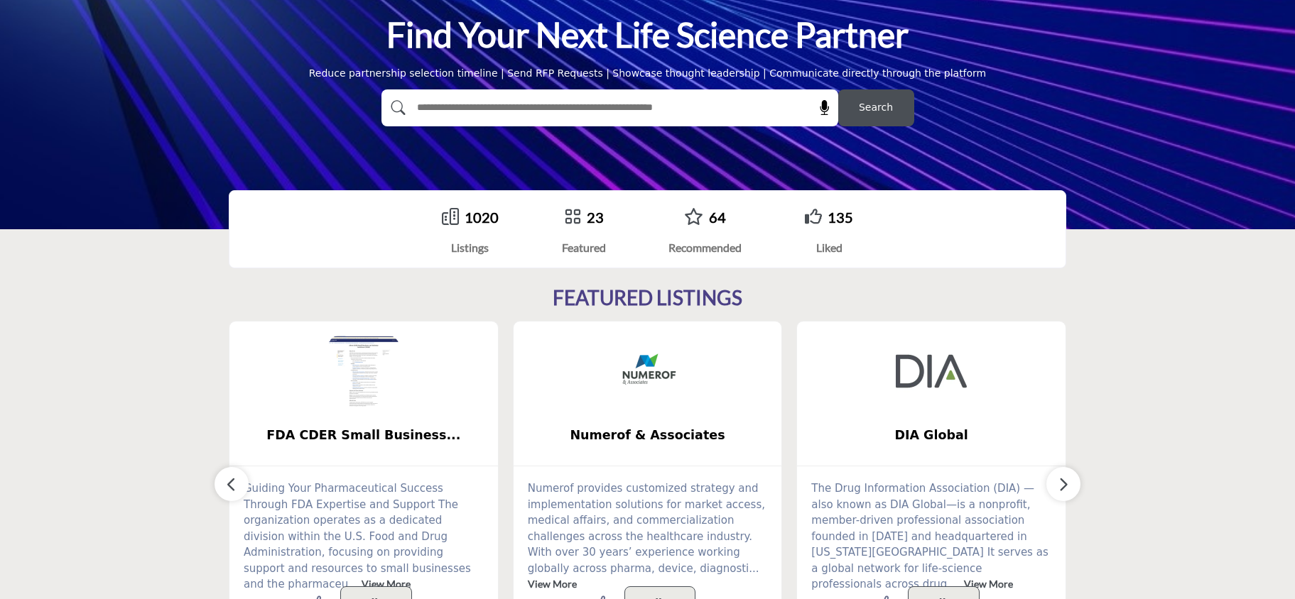
click at [874, 108] on span "Search" at bounding box center [876, 107] width 34 height 15
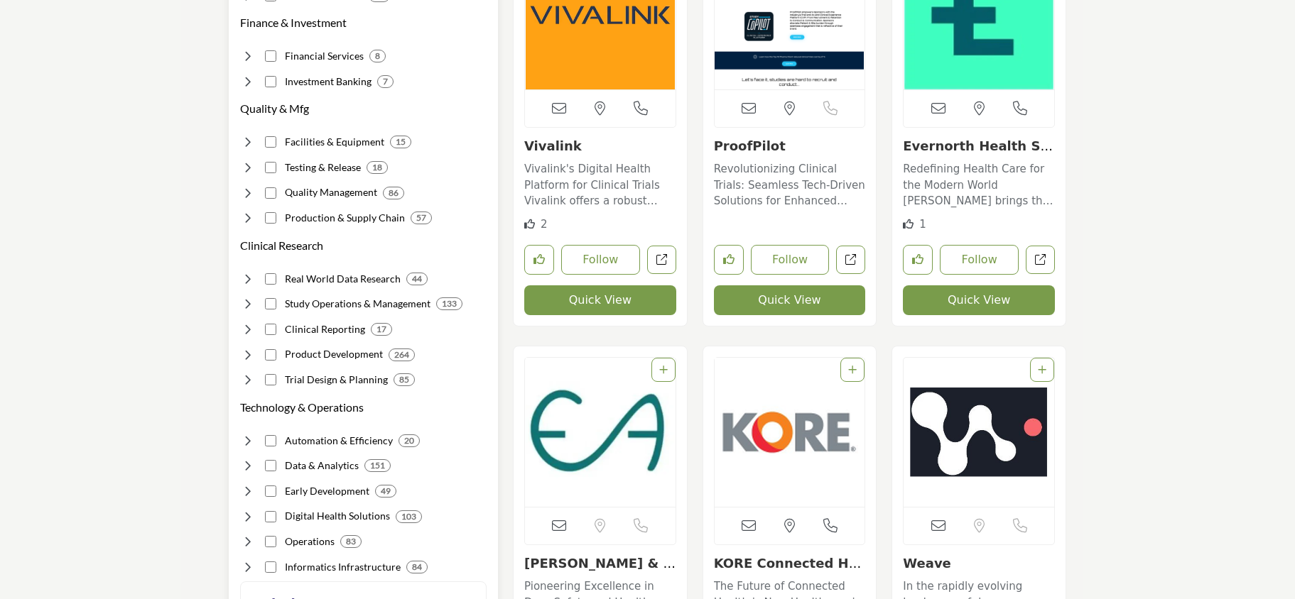
scroll to position [851, 0]
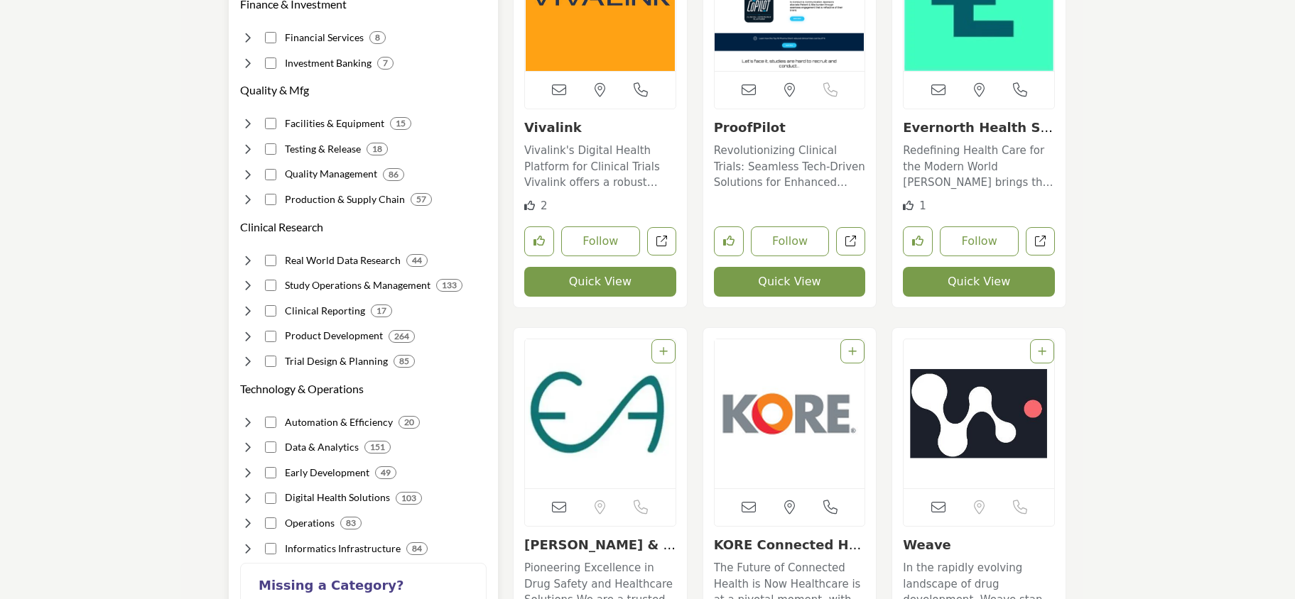
click at [249, 354] on icon at bounding box center [247, 361] width 14 height 14
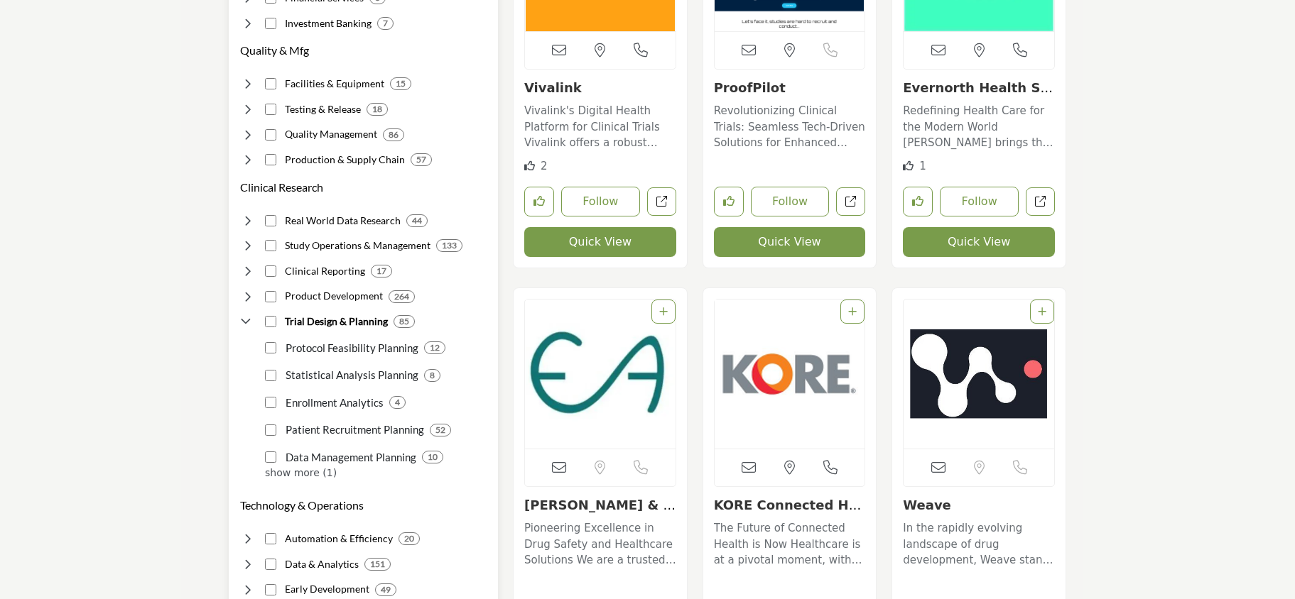
scroll to position [903, 0]
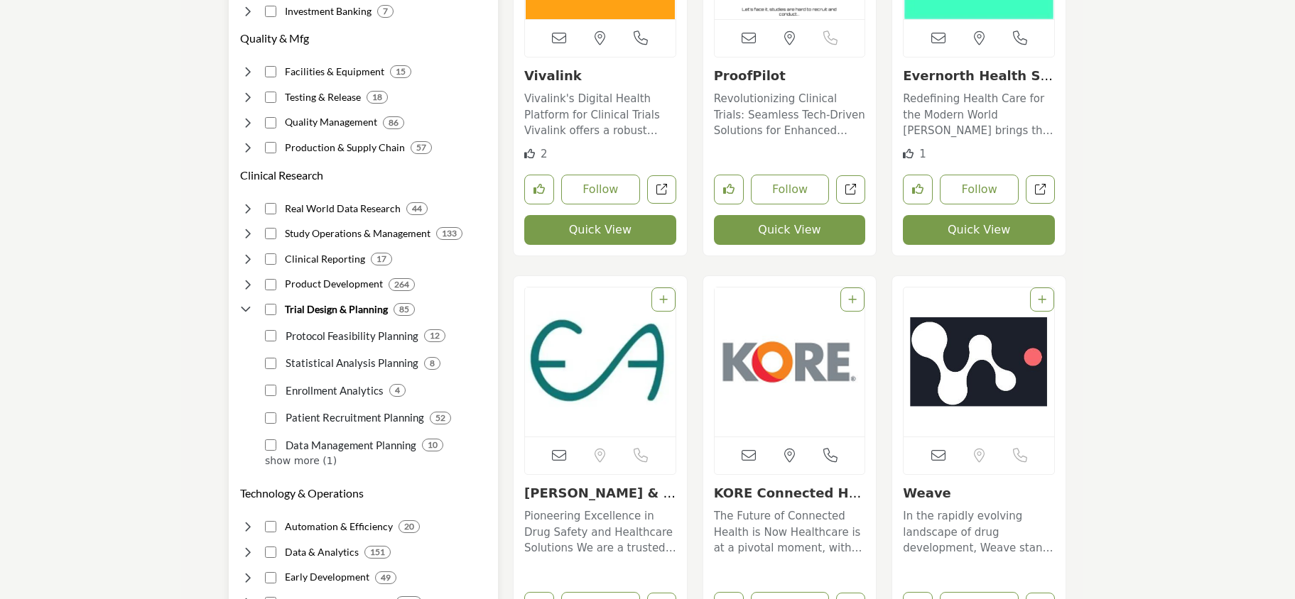
click at [244, 252] on icon at bounding box center [247, 259] width 14 height 14
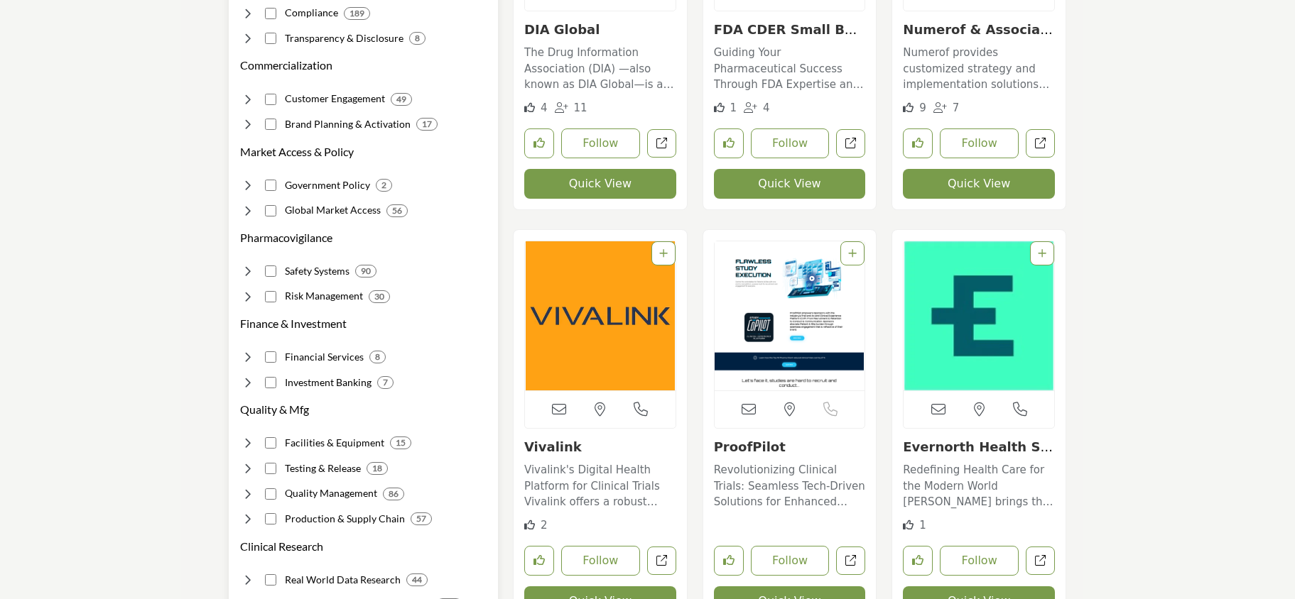
scroll to position [526, 0]
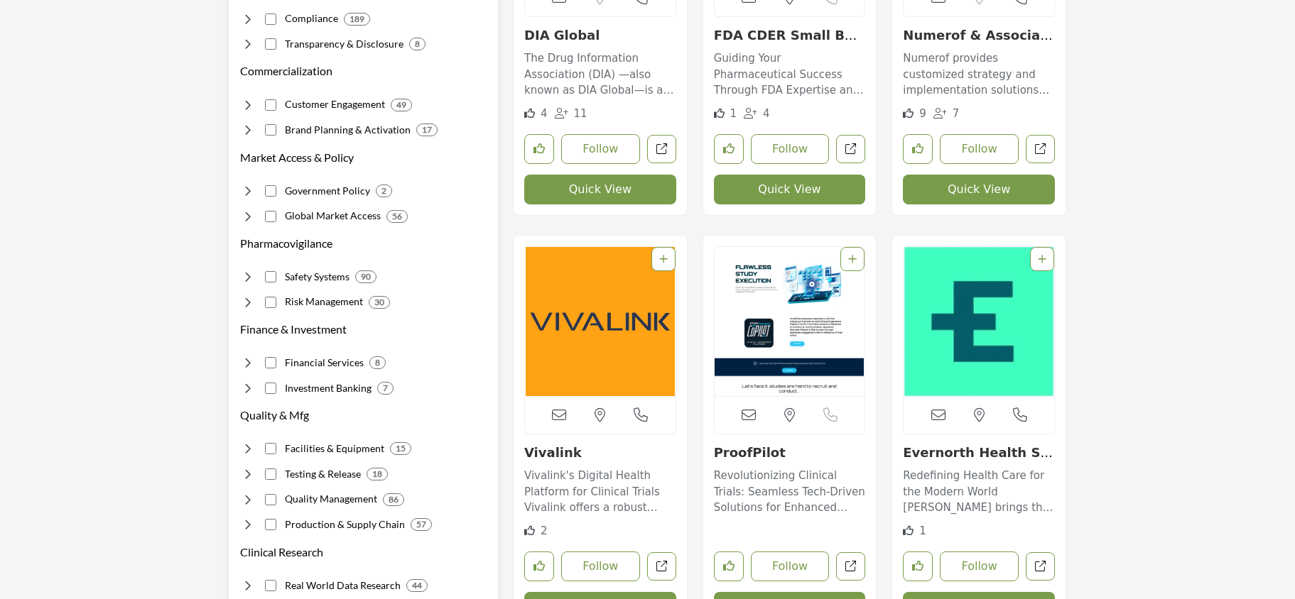
click at [246, 295] on icon at bounding box center [247, 302] width 14 height 14
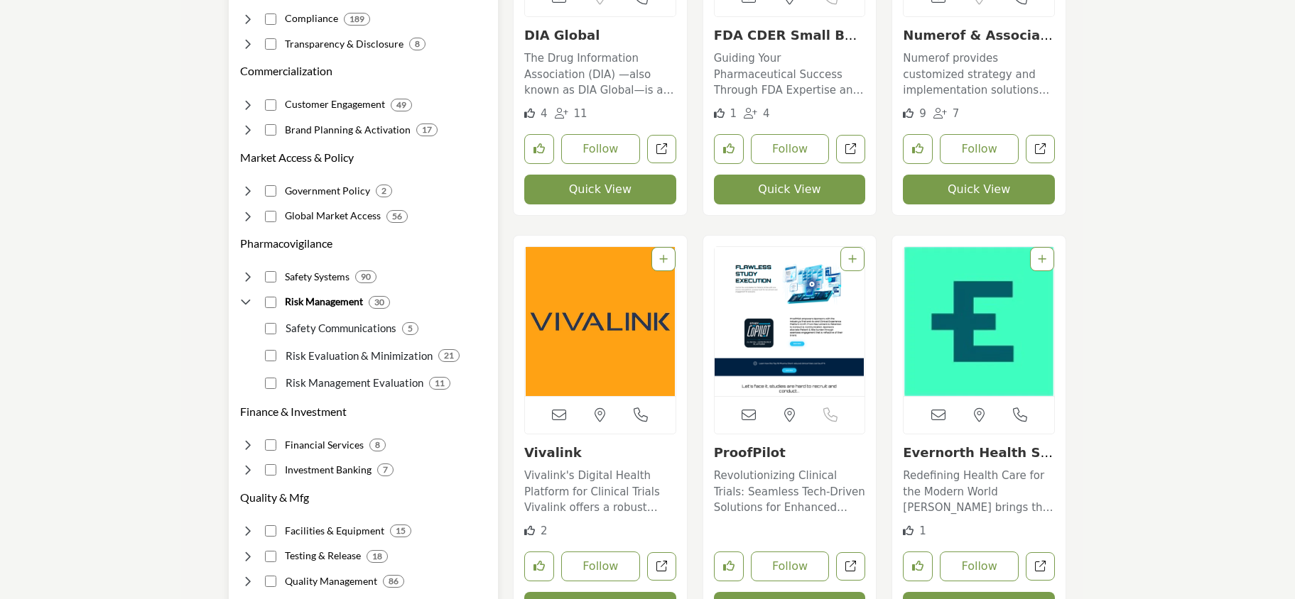
click at [251, 270] on icon at bounding box center [247, 277] width 14 height 14
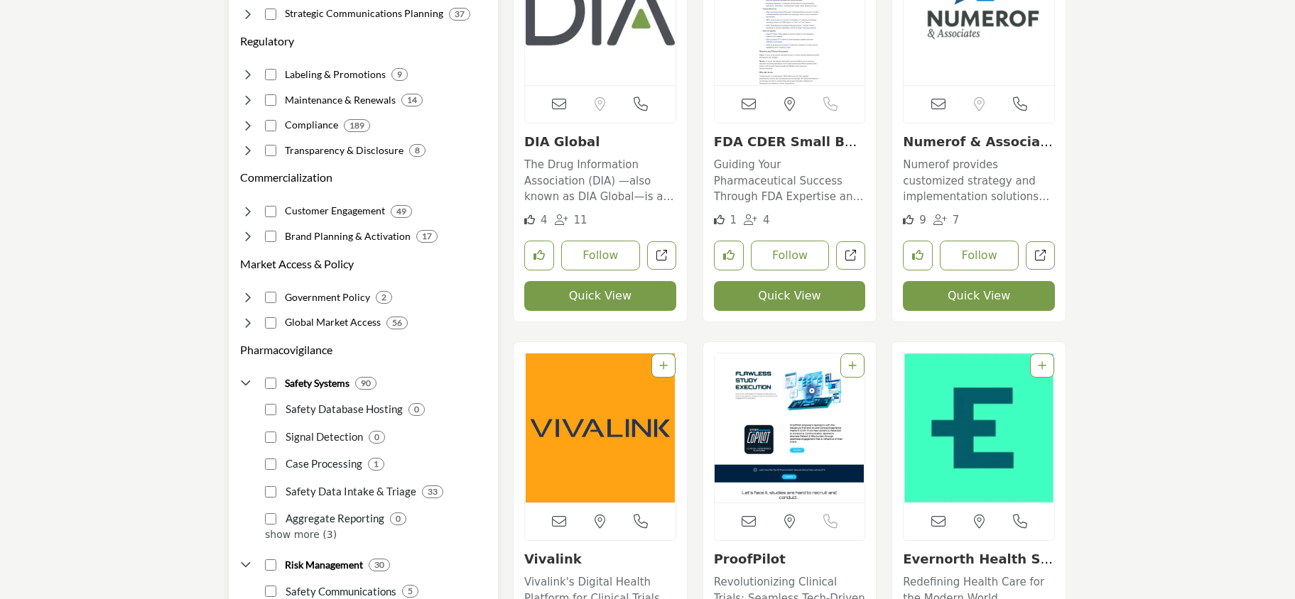
scroll to position [420, 0]
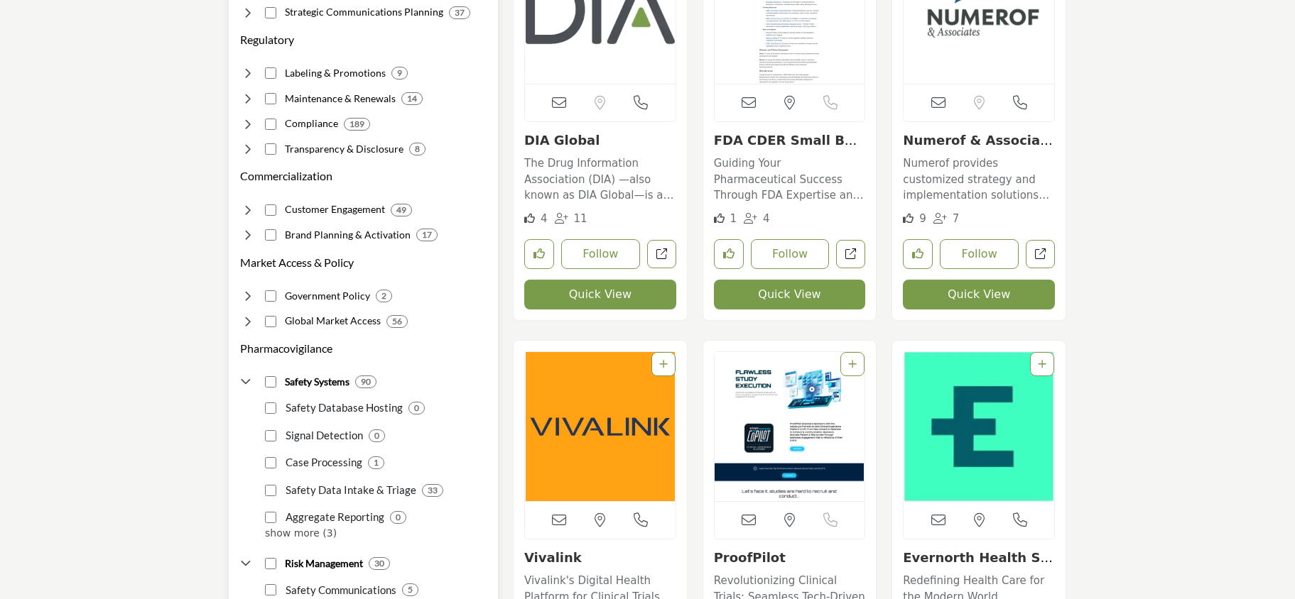
click at [247, 203] on icon at bounding box center [247, 210] width 14 height 14
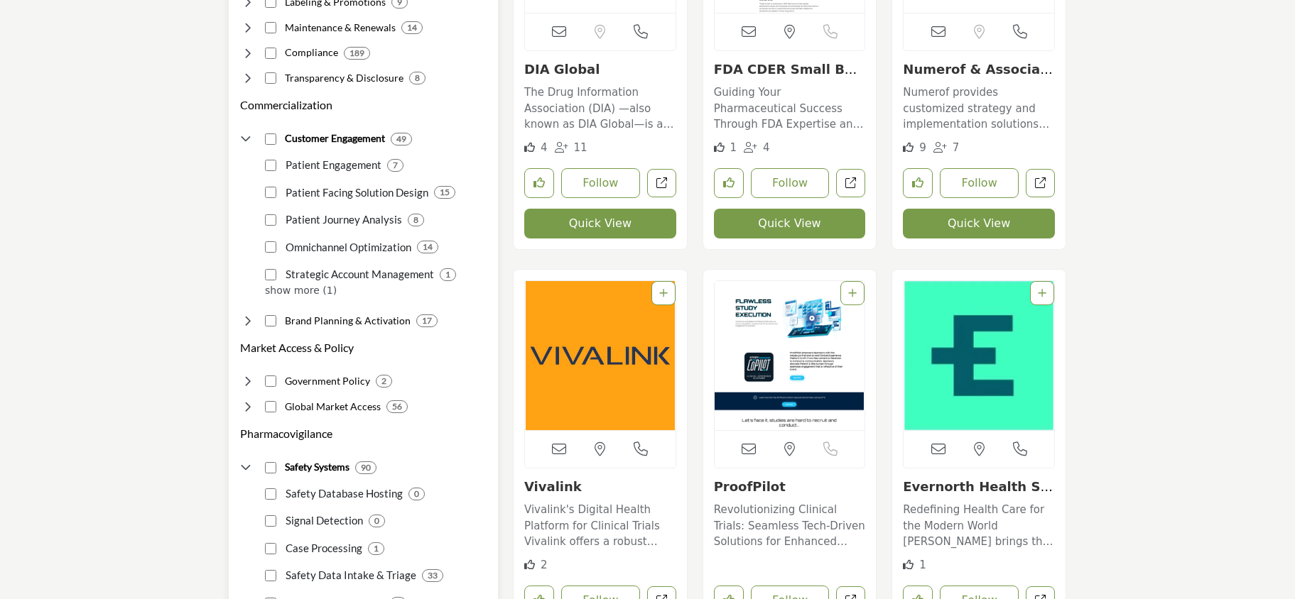
scroll to position [518, 0]
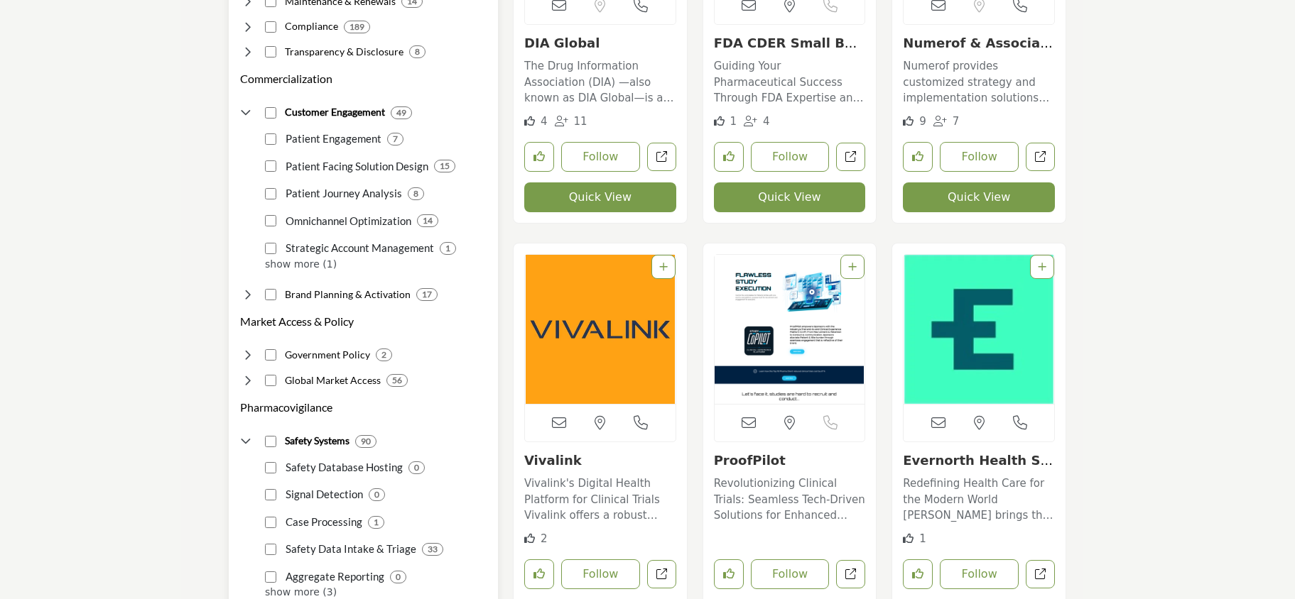
click at [250, 288] on icon at bounding box center [247, 295] width 14 height 14
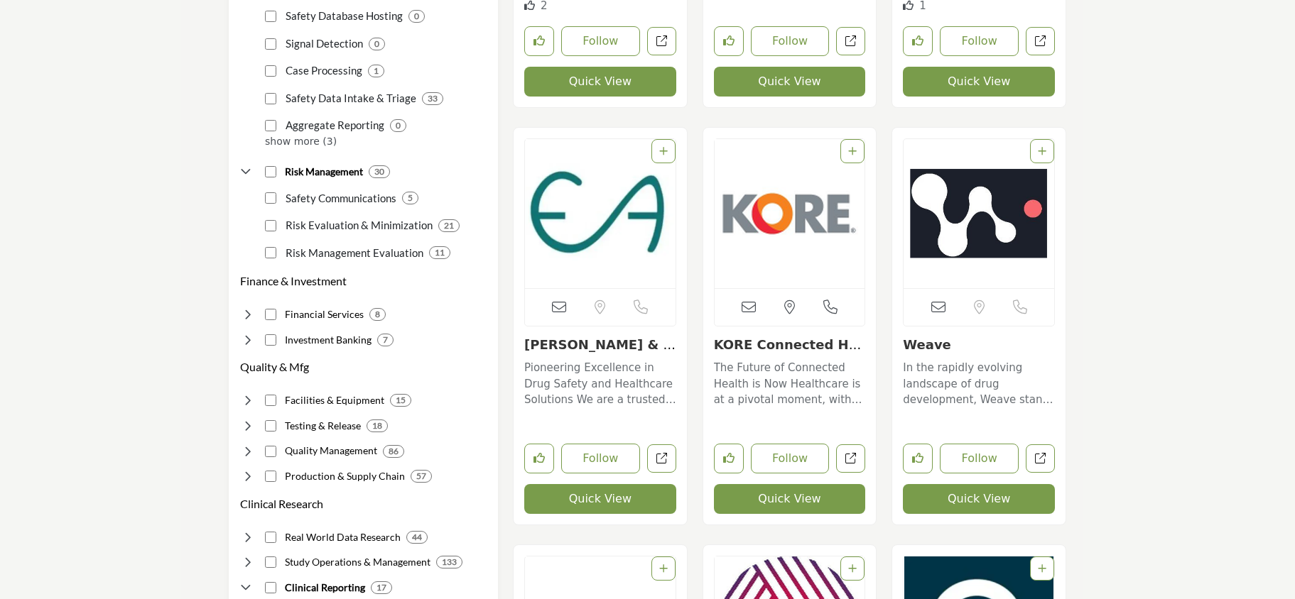
scroll to position [1053, 0]
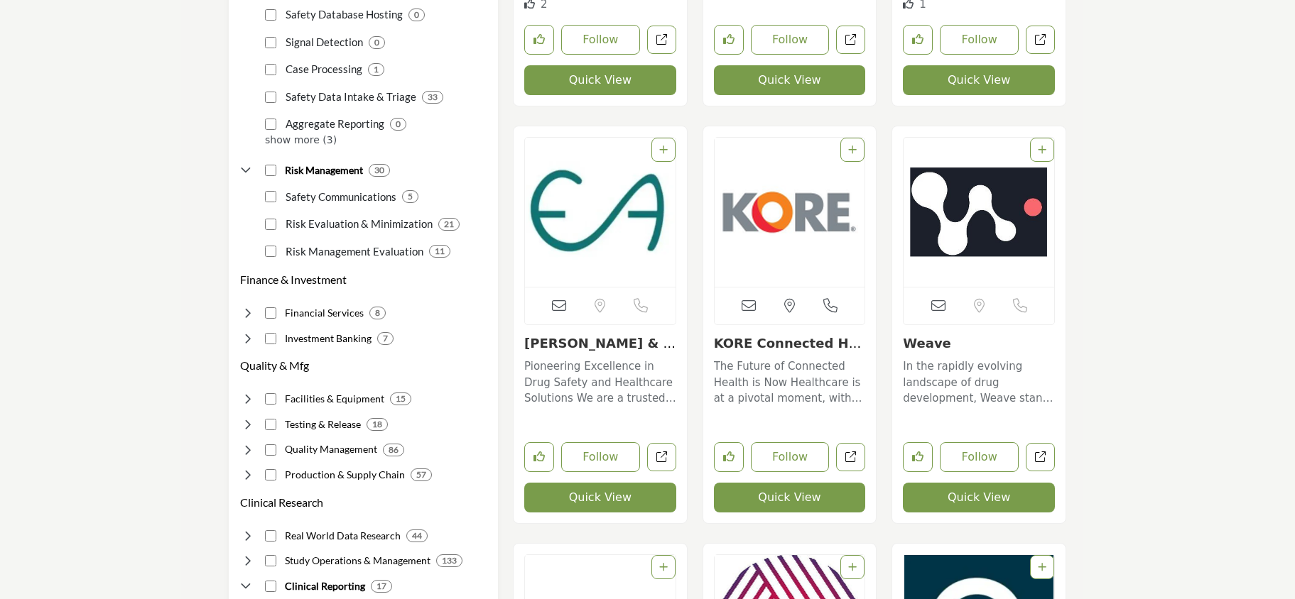
click at [943, 381] on p "In the rapidly evolving landscape of drug development, Weave stands at the fore…" at bounding box center [979, 383] width 152 height 48
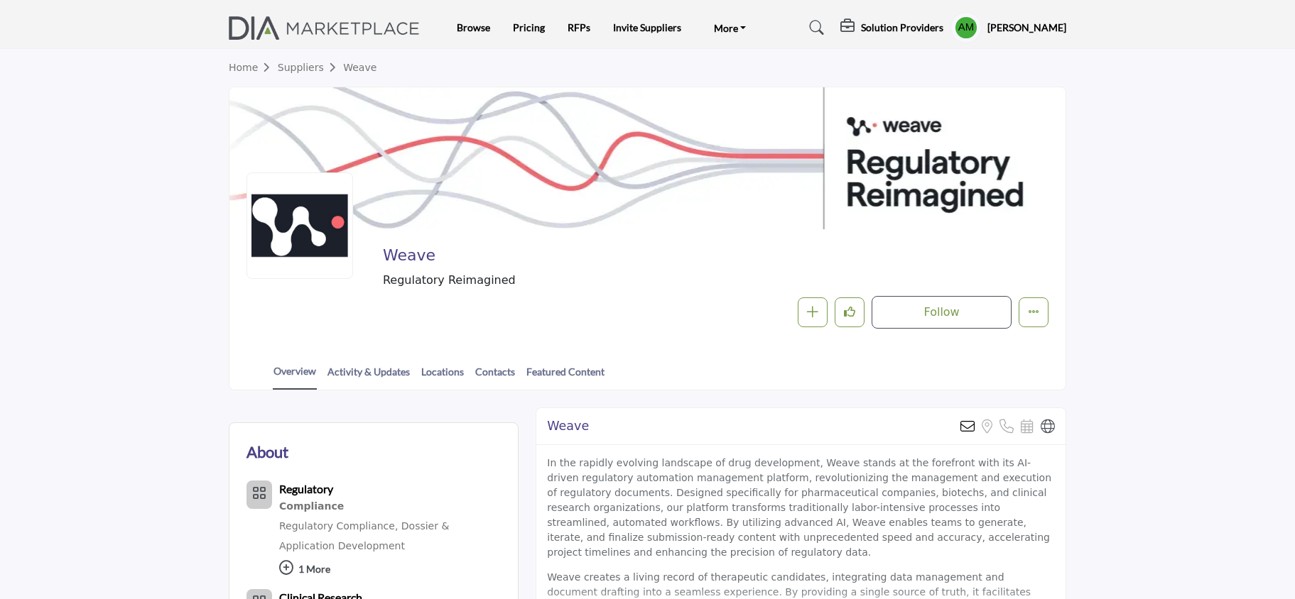
click at [300, 65] on link "Suppliers" at bounding box center [310, 67] width 65 height 11
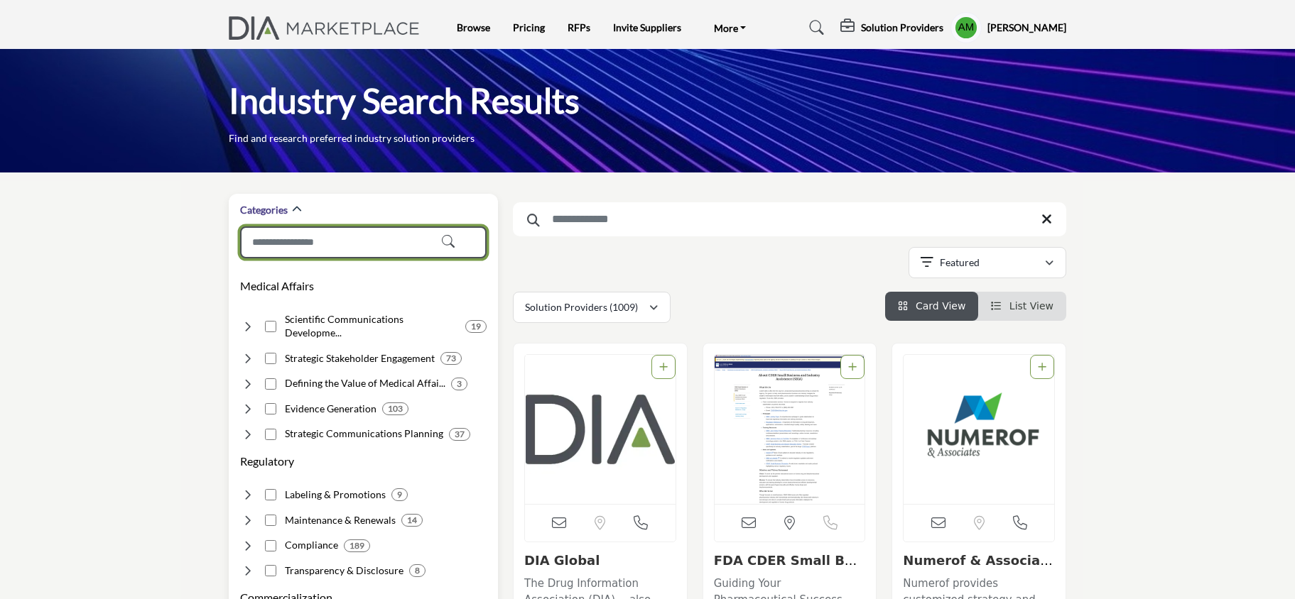
click at [305, 240] on input "Search Category" at bounding box center [363, 243] width 246 height 32
type input "*"
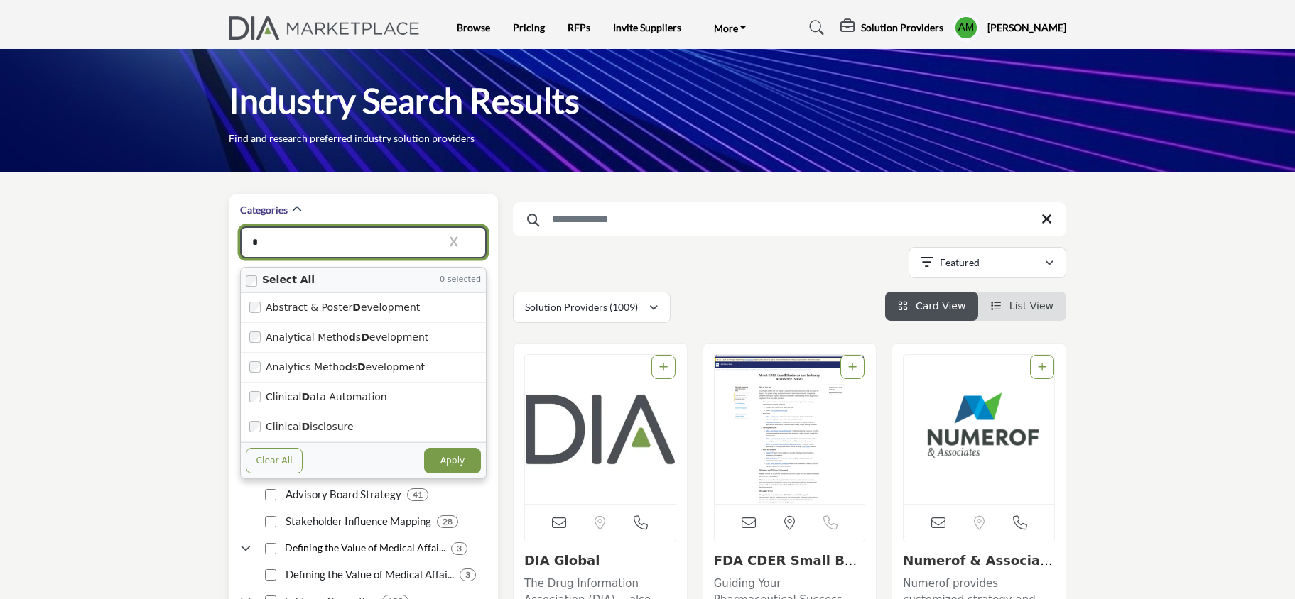
type input "**********"
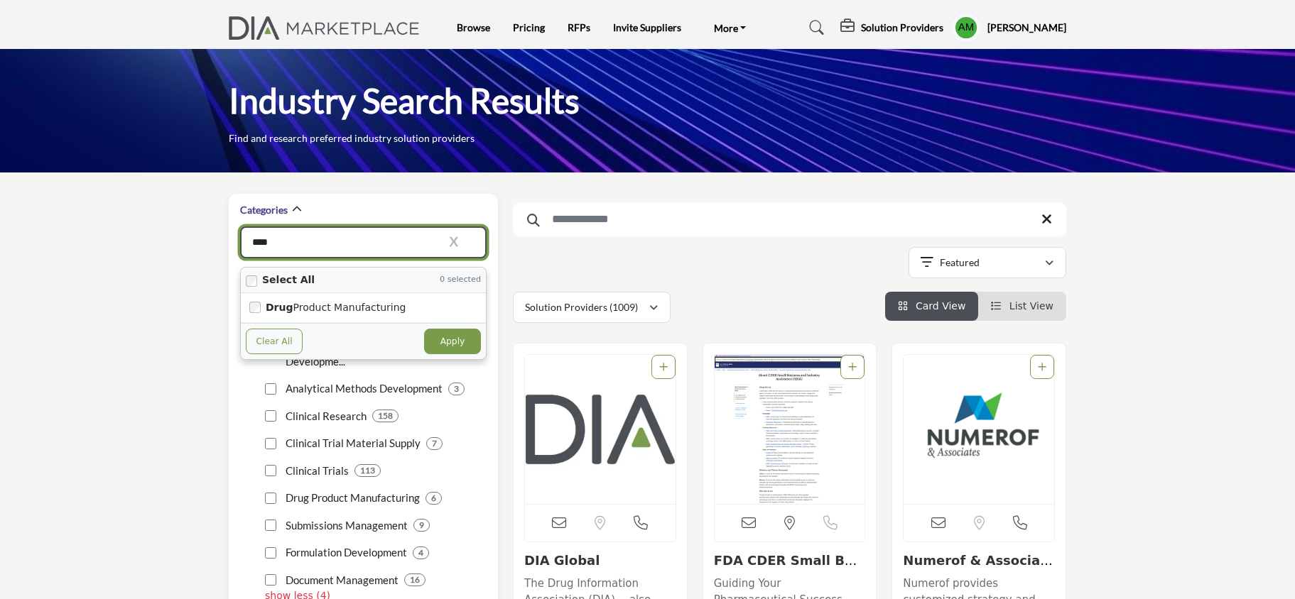
type input "****"
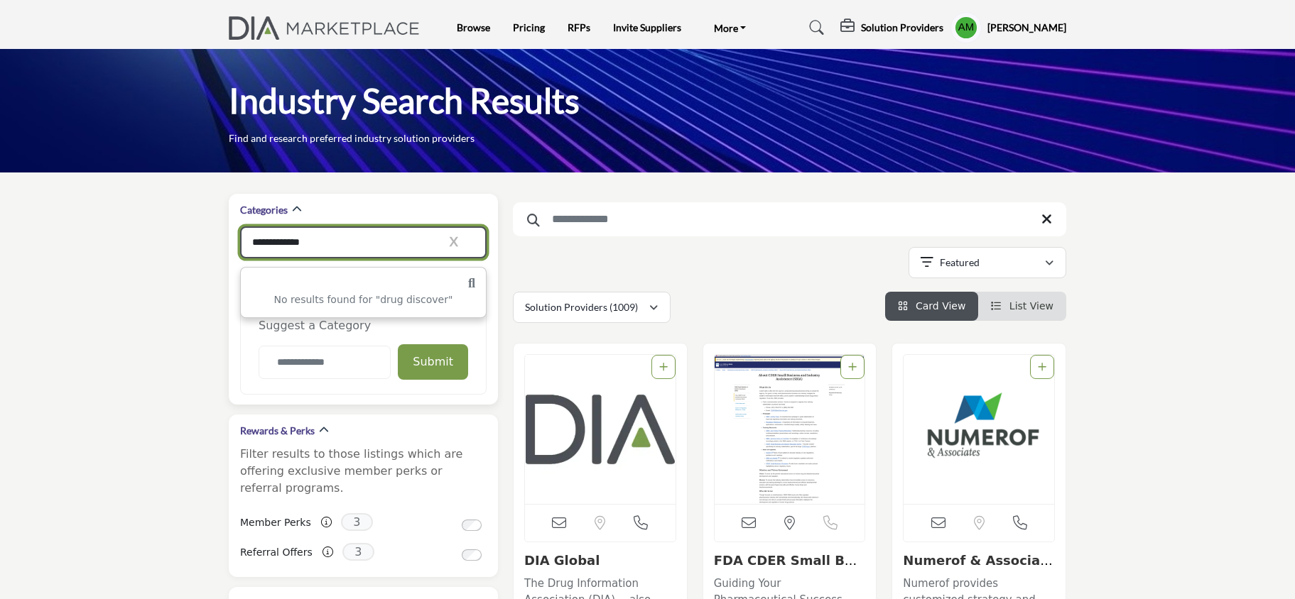
type input "**********"
drag, startPoint x: 325, startPoint y: 247, endPoint x: 278, endPoint y: 246, distance: 46.9
click at [278, 246] on input "**********" at bounding box center [363, 243] width 246 height 32
type input "**********"
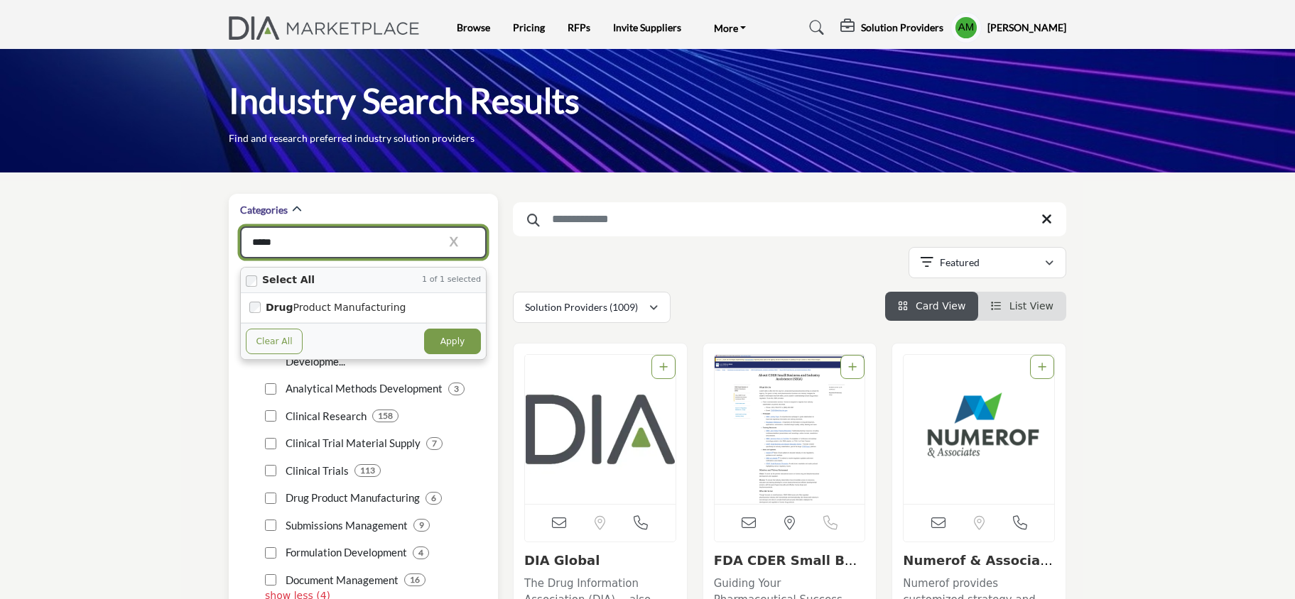
click at [459, 343] on button "Apply" at bounding box center [452, 342] width 57 height 26
type input "****"
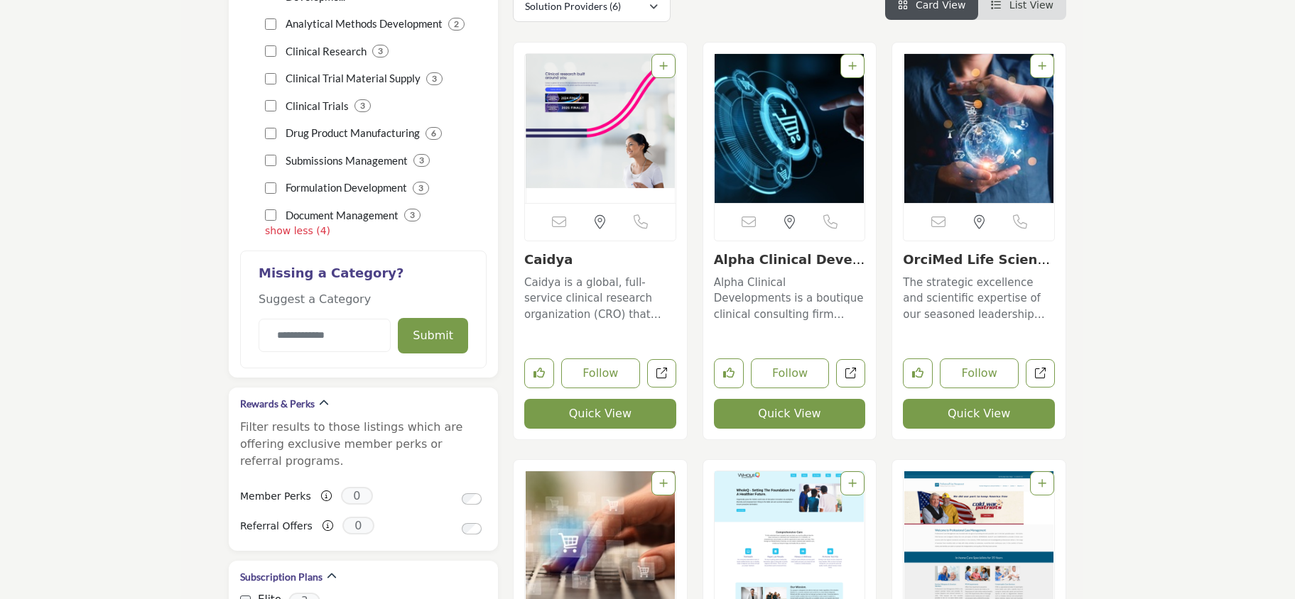
scroll to position [357, 0]
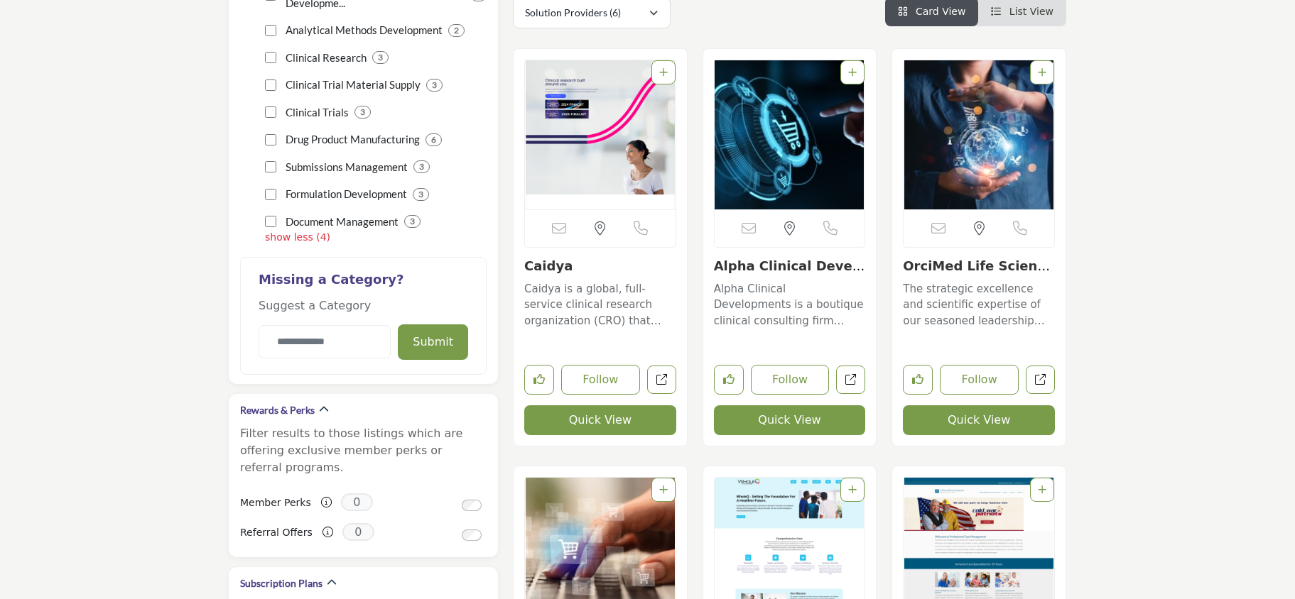
click at [589, 305] on p "Caidya is a global, full-service clinical research organization (CRO) that focu…" at bounding box center [600, 305] width 152 height 48
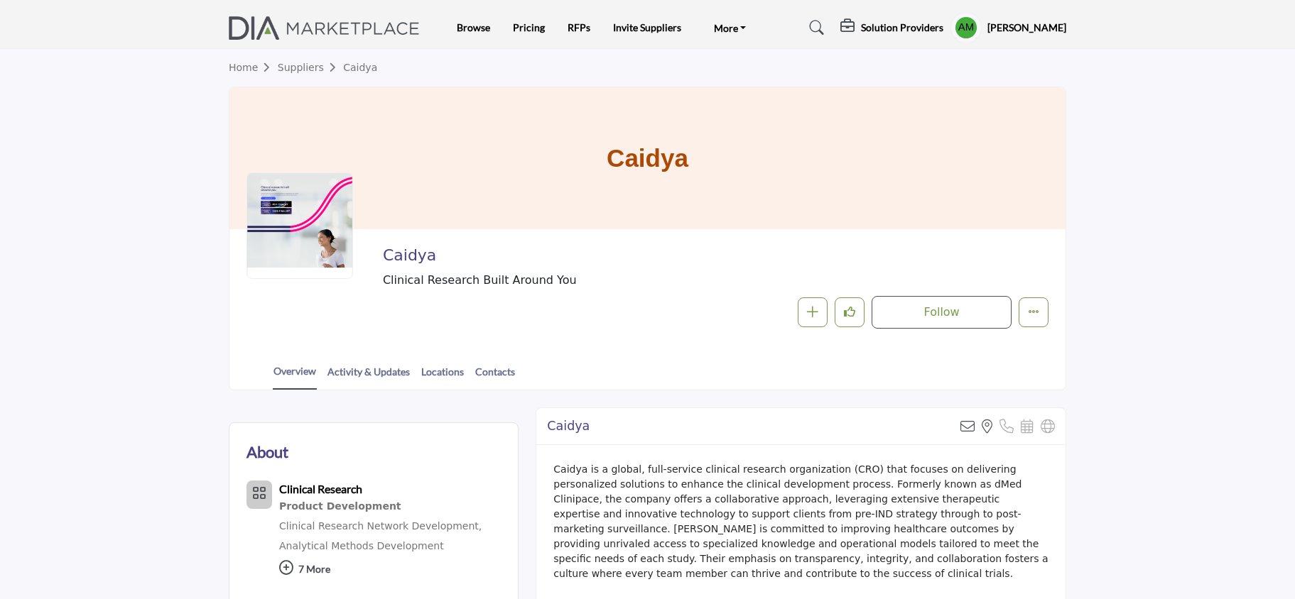
click at [418, 258] on h2 "Caidya" at bounding box center [578, 255] width 391 height 18
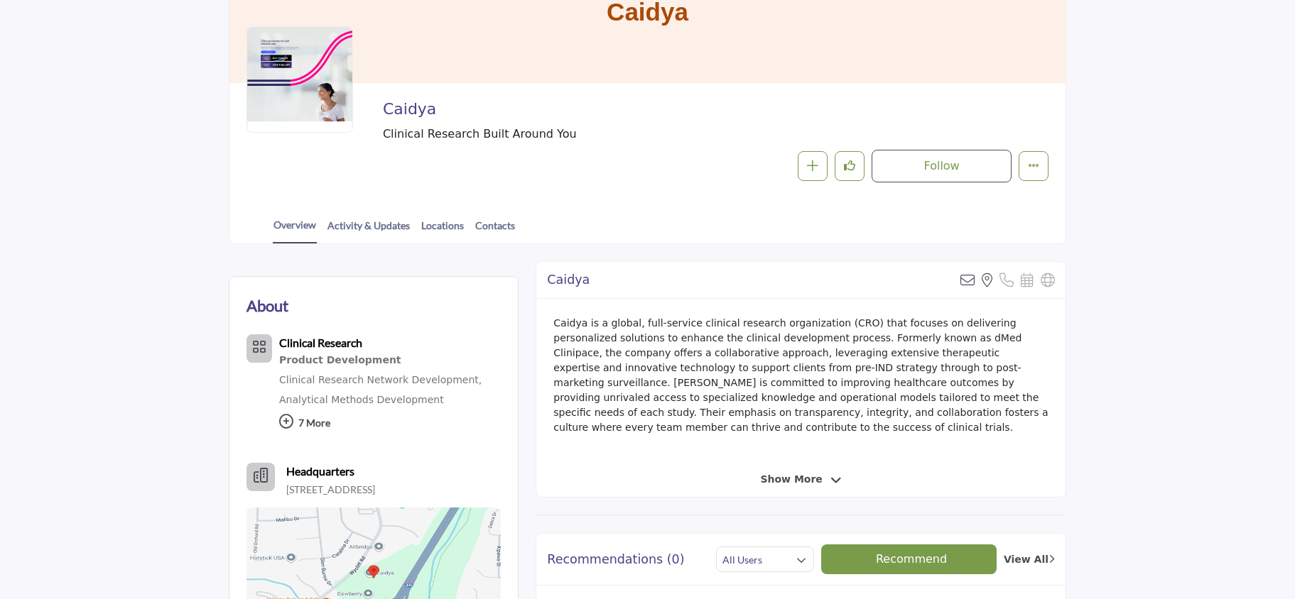
scroll to position [141, 0]
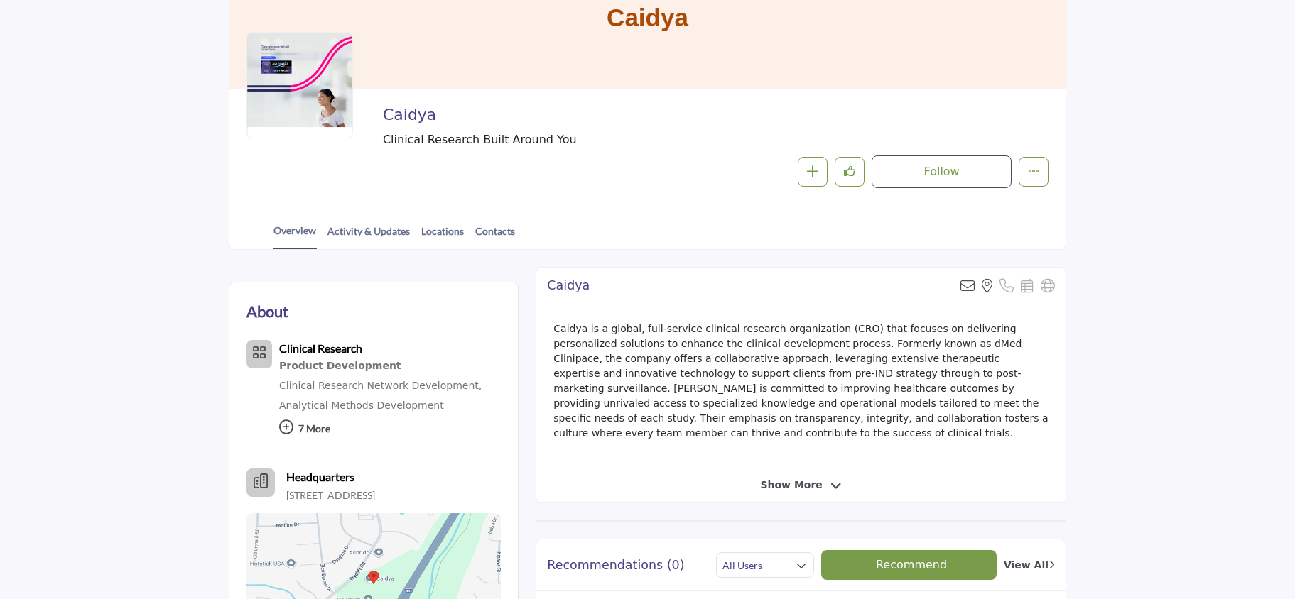
click at [811, 484] on span "Show More" at bounding box center [791, 485] width 62 height 15
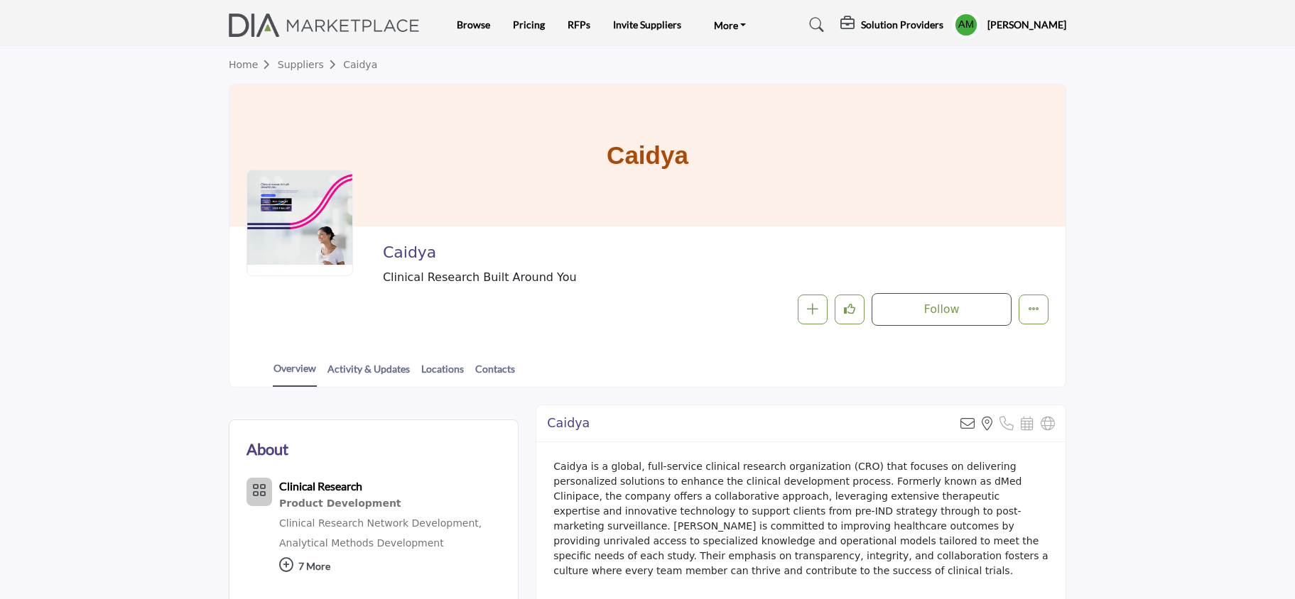
scroll to position [0, 0]
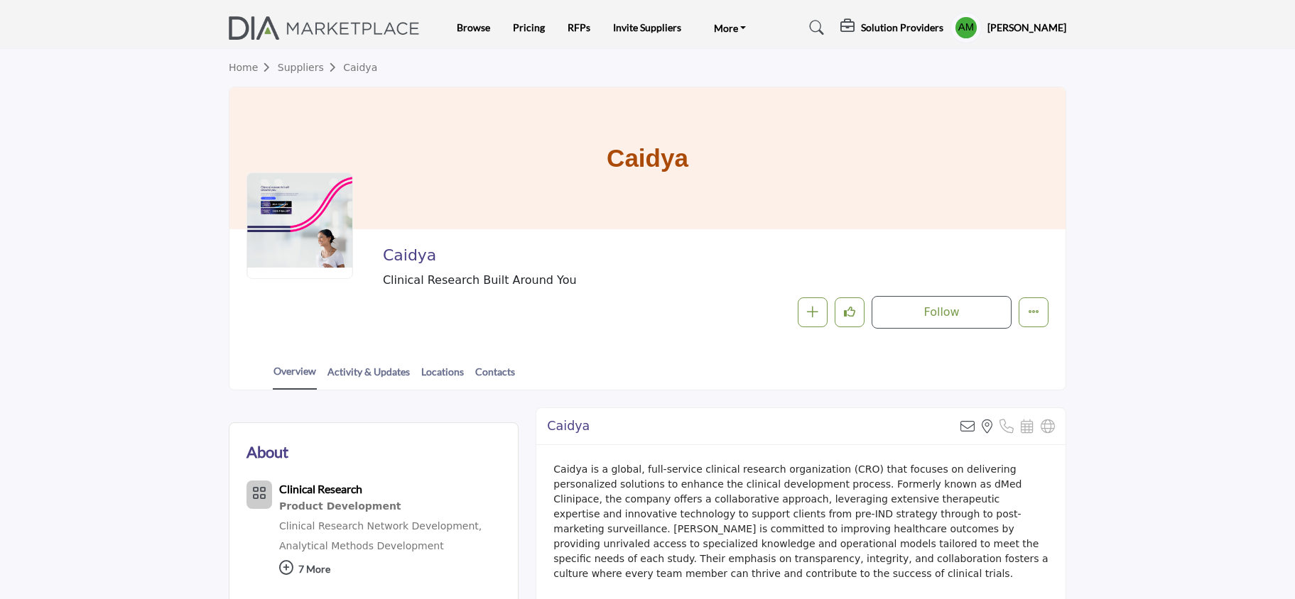
click at [401, 260] on h2 "Caidya" at bounding box center [578, 255] width 391 height 18
click at [632, 157] on h1 "Caidya" at bounding box center [648, 158] width 82 height 142
click at [357, 372] on link "Activity & Updates" at bounding box center [369, 376] width 84 height 25
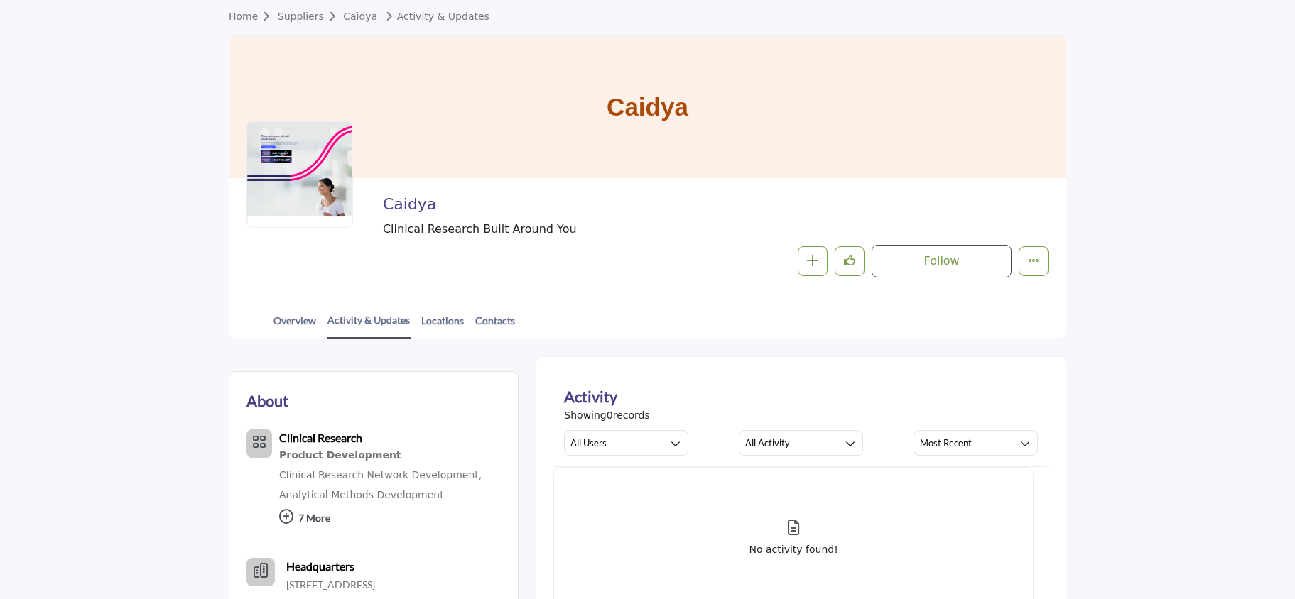
scroll to position [44, 0]
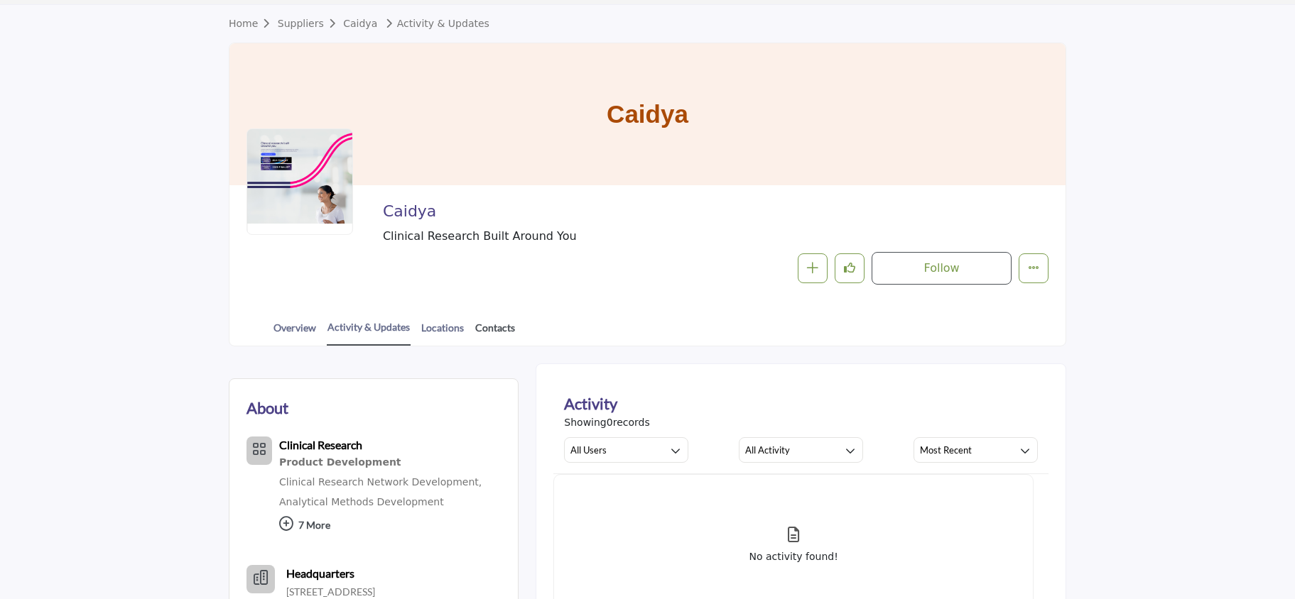
click at [486, 329] on link "Contacts" at bounding box center [494, 332] width 41 height 25
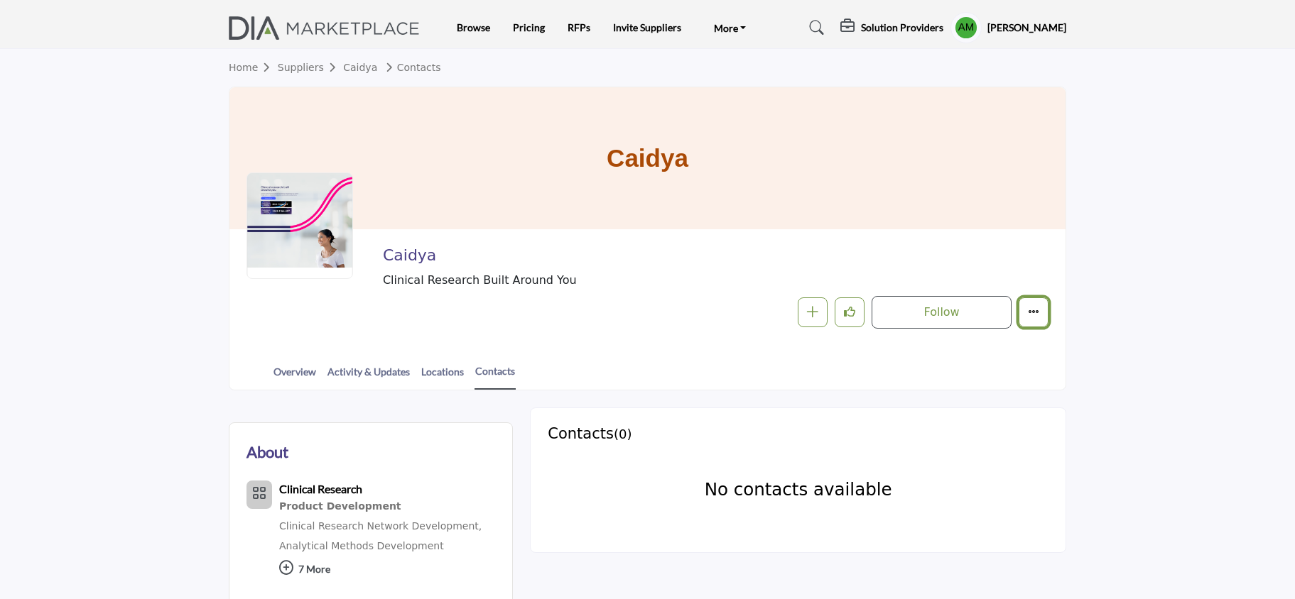
click at [1038, 323] on button "More details" at bounding box center [1033, 313] width 30 height 30
click at [723, 304] on div "Follow Following Message Recommend Add to My Suppliers Claim Listing Report Page" at bounding box center [815, 312] width 466 height 33
drag, startPoint x: 611, startPoint y: 161, endPoint x: 685, endPoint y: 162, distance: 73.9
click at [685, 162] on h1 "Caidya" at bounding box center [648, 158] width 82 height 142
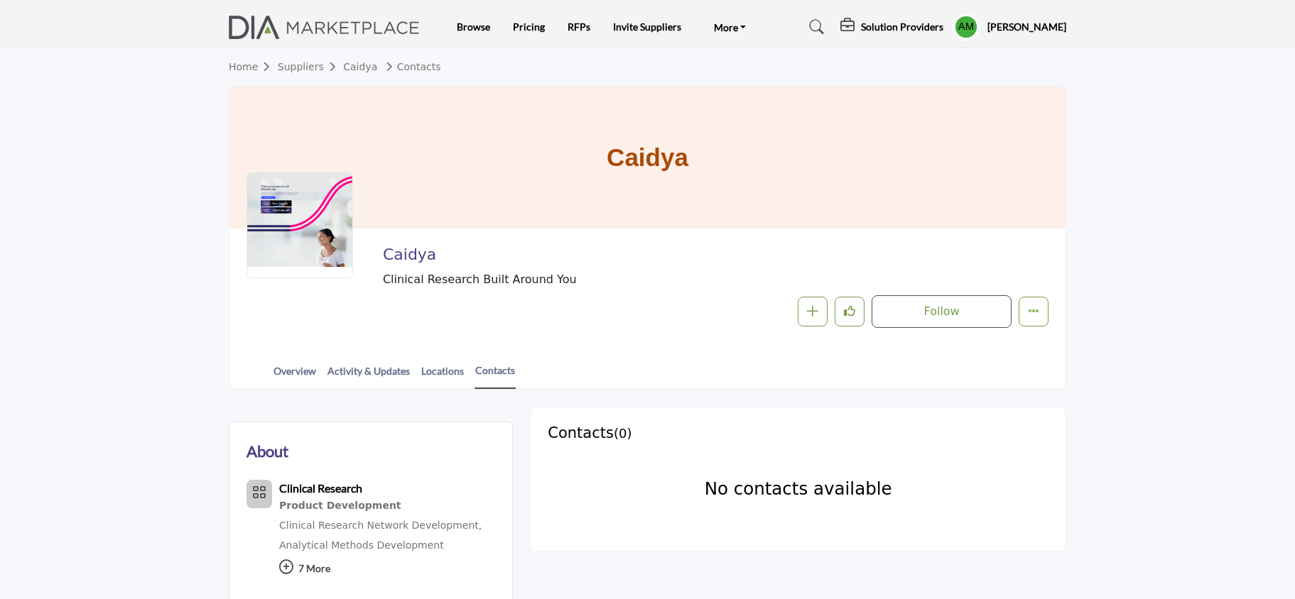
copy h1 "Caidya"
